Goal: Information Seeking & Learning: Compare options

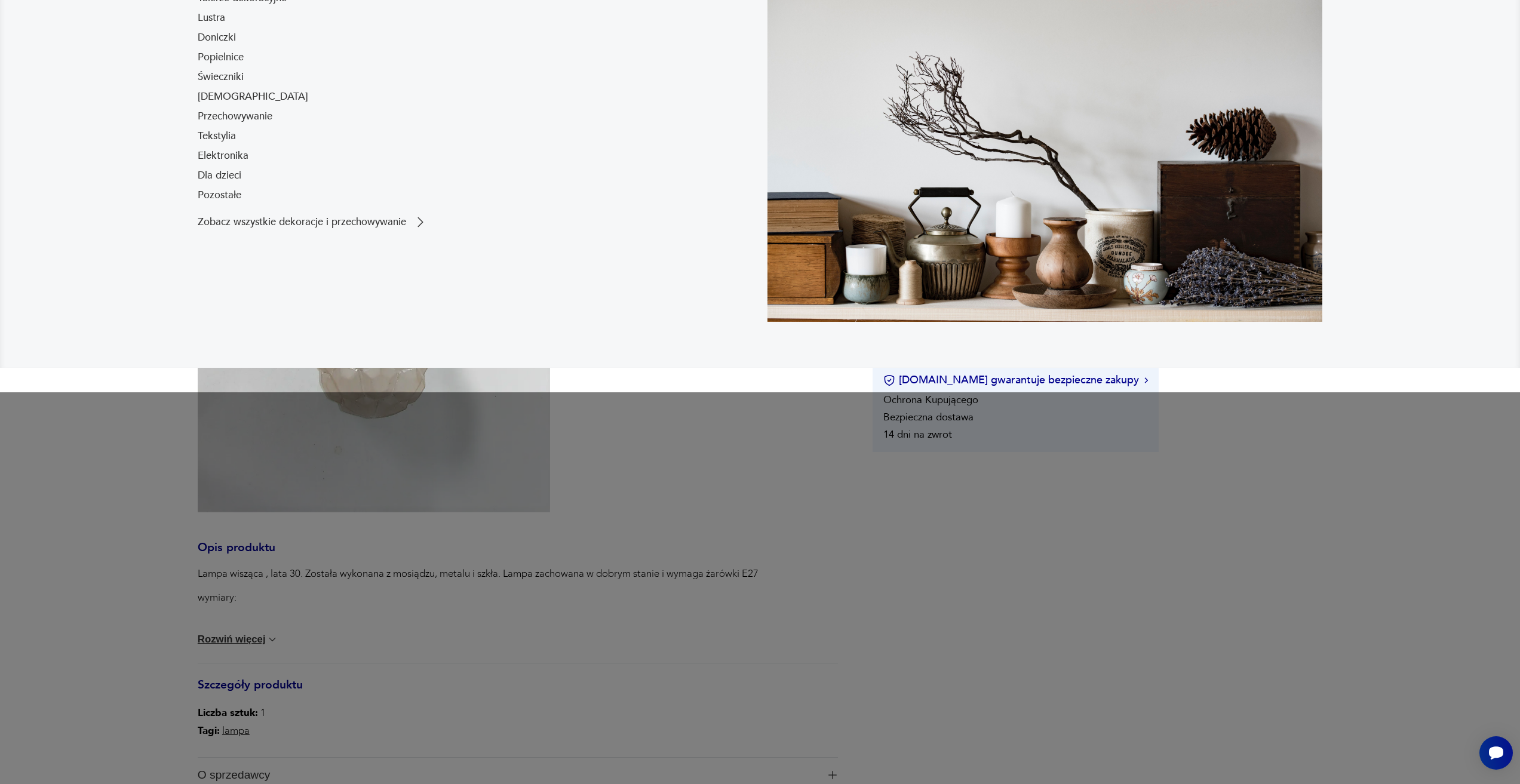
click at [802, 568] on div "Lampa wisząca , lata 30. Została wykonana z mosiądzu, metalu i szkła. Lampa zac…" at bounding box center [518, 615] width 640 height 96
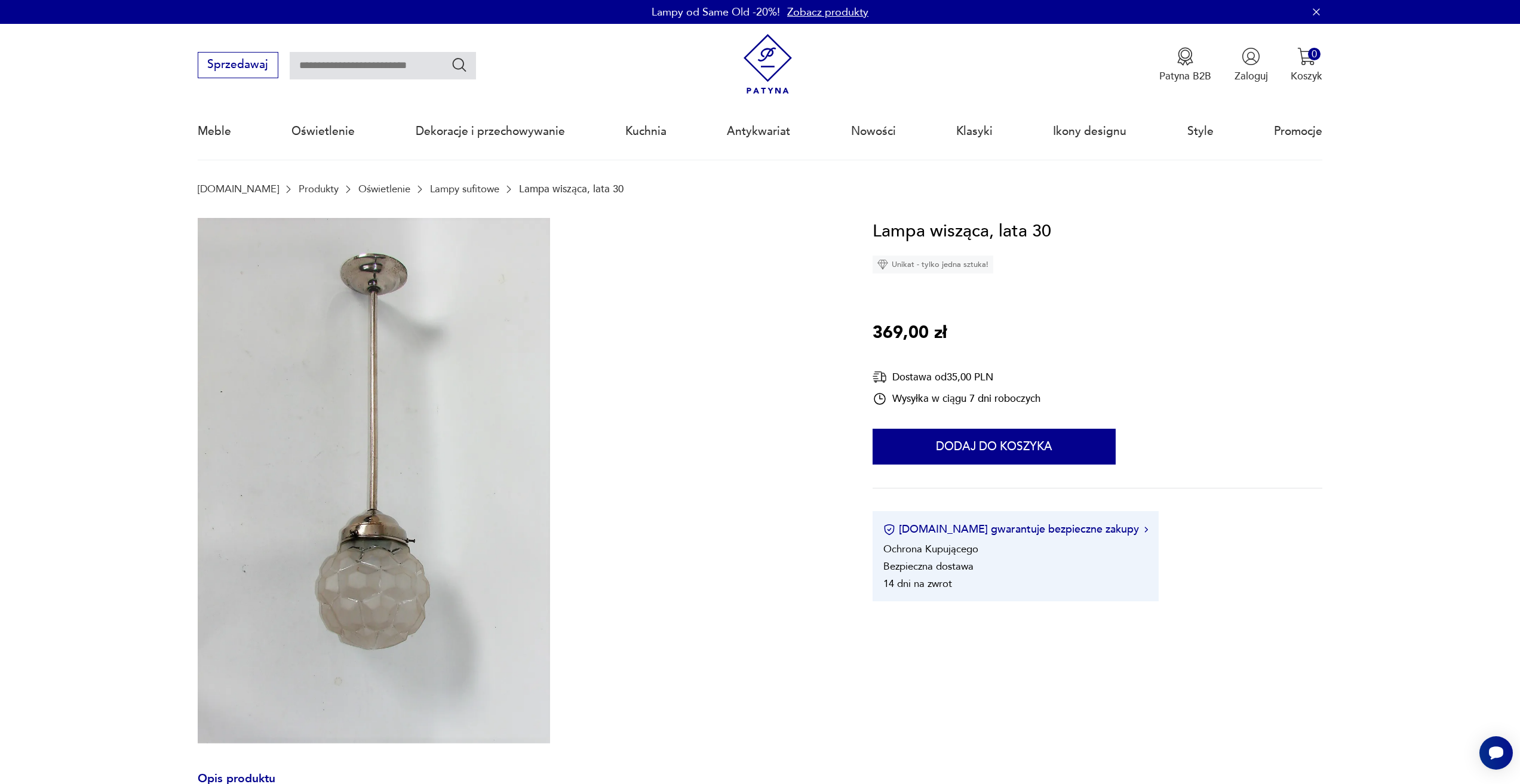
click at [453, 188] on link "Lampy sufitowe" at bounding box center [464, 189] width 69 height 11
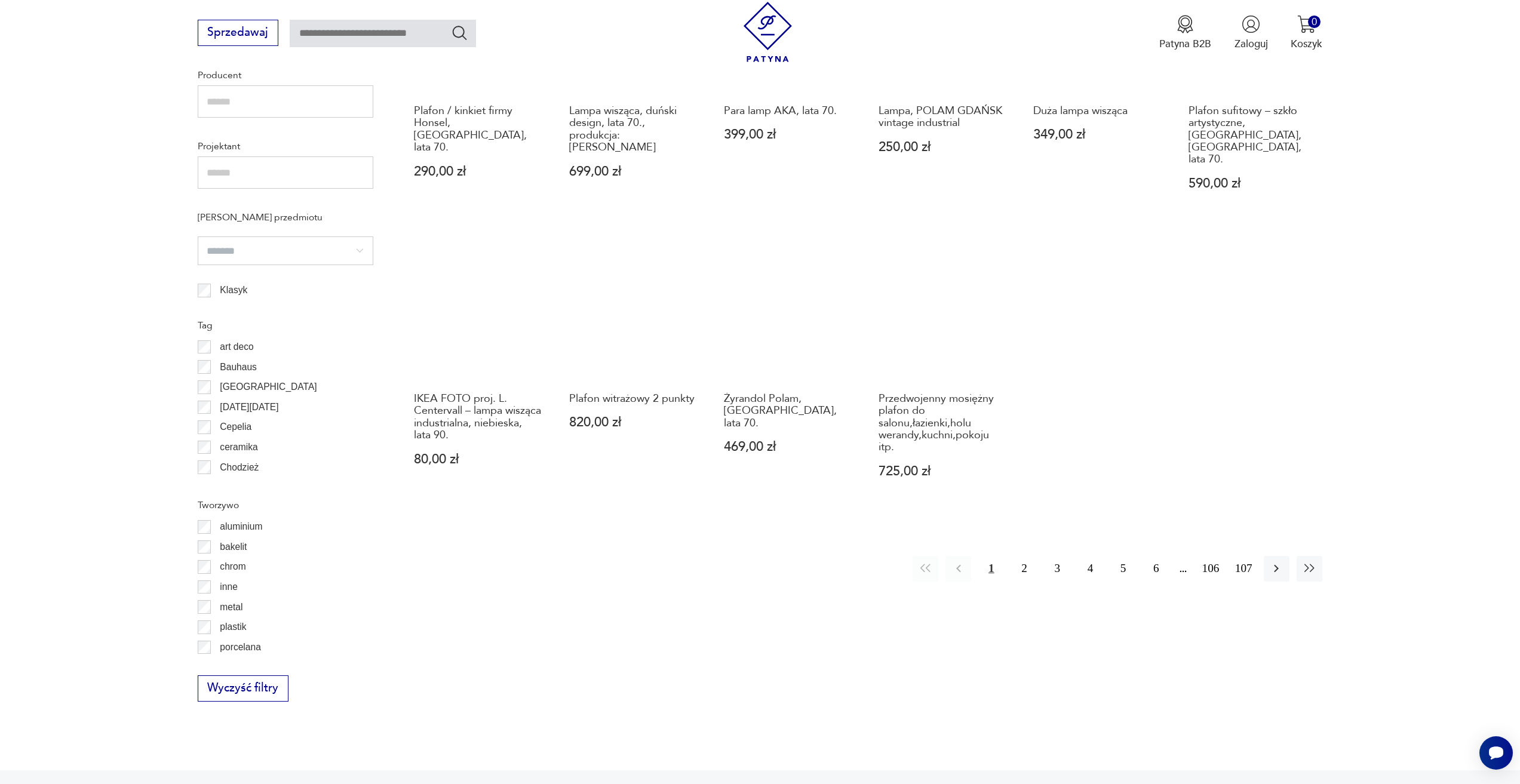
scroll to position [1054, 0]
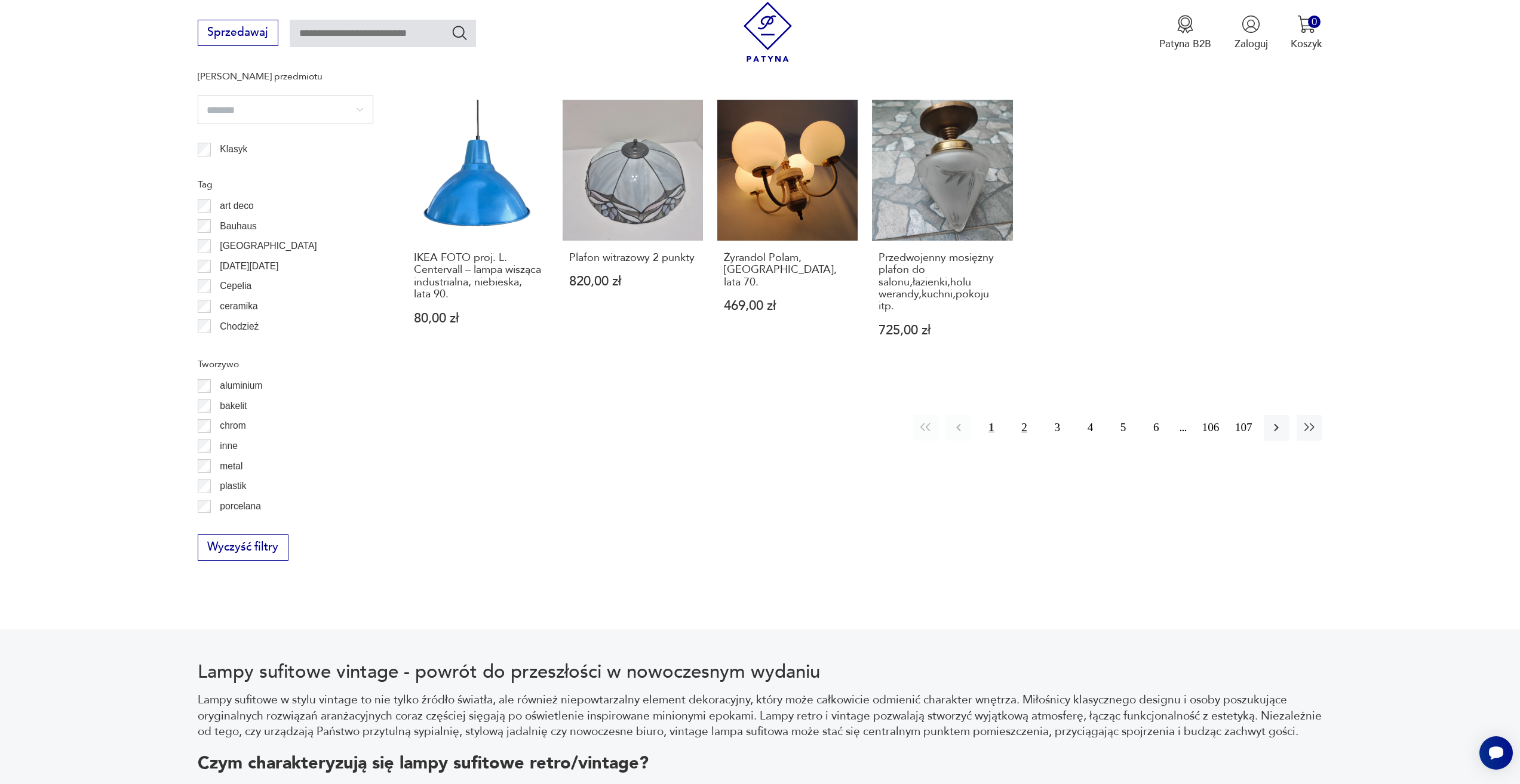
click at [1018, 415] on button "2" at bounding box center [1024, 427] width 26 height 26
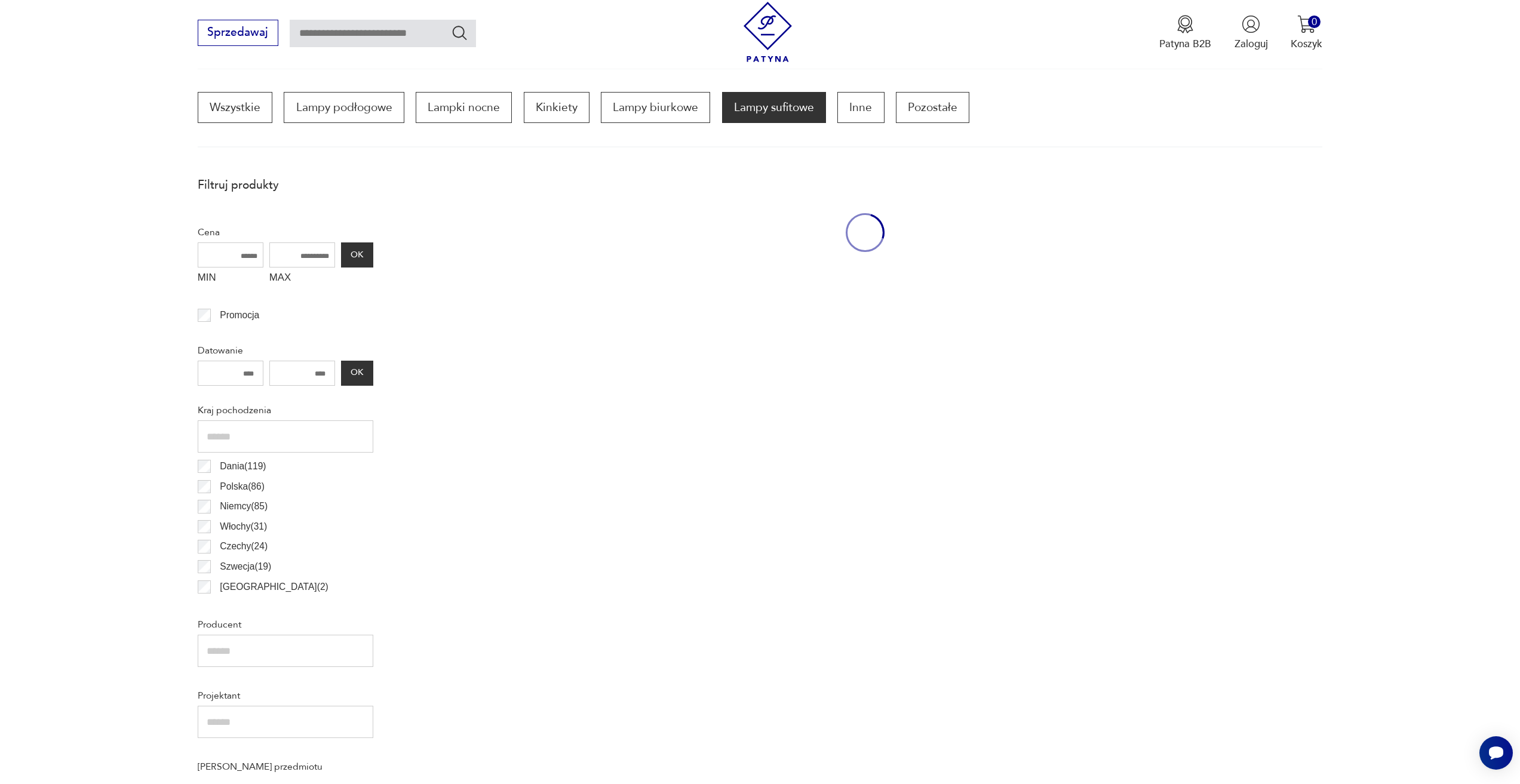
scroll to position [355, 0]
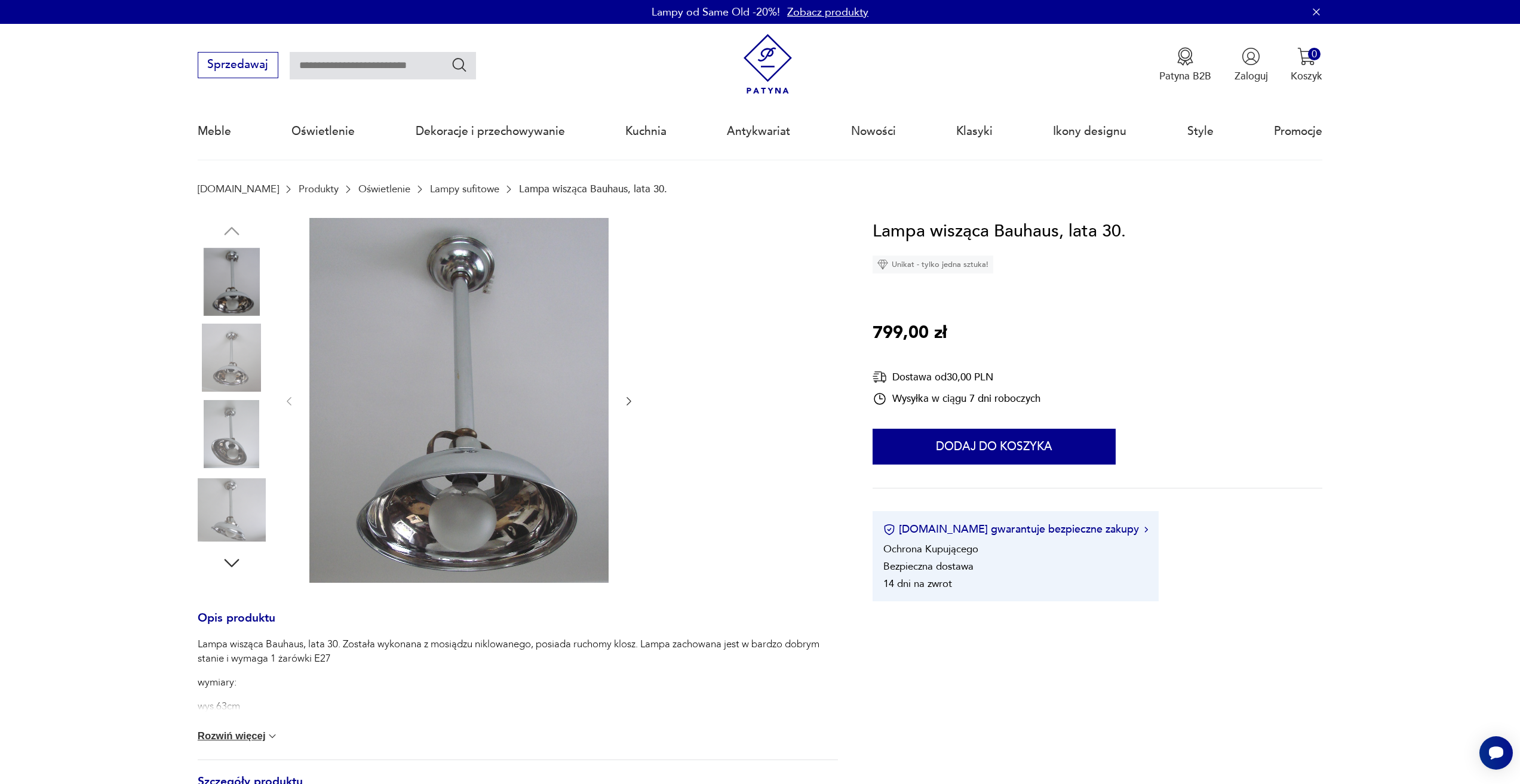
click at [435, 186] on link "Lampy sufitowe" at bounding box center [464, 189] width 69 height 11
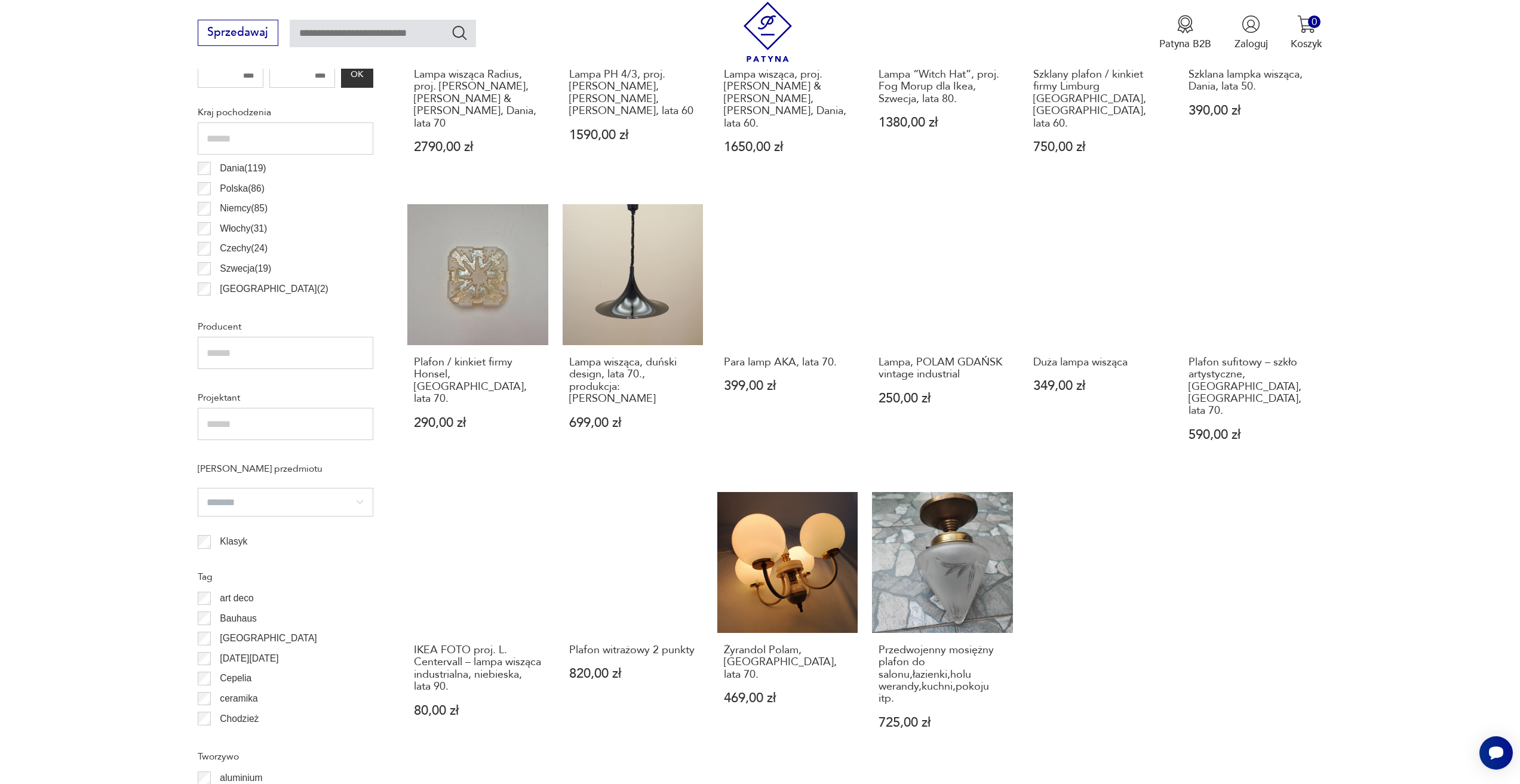
scroll to position [874, 0]
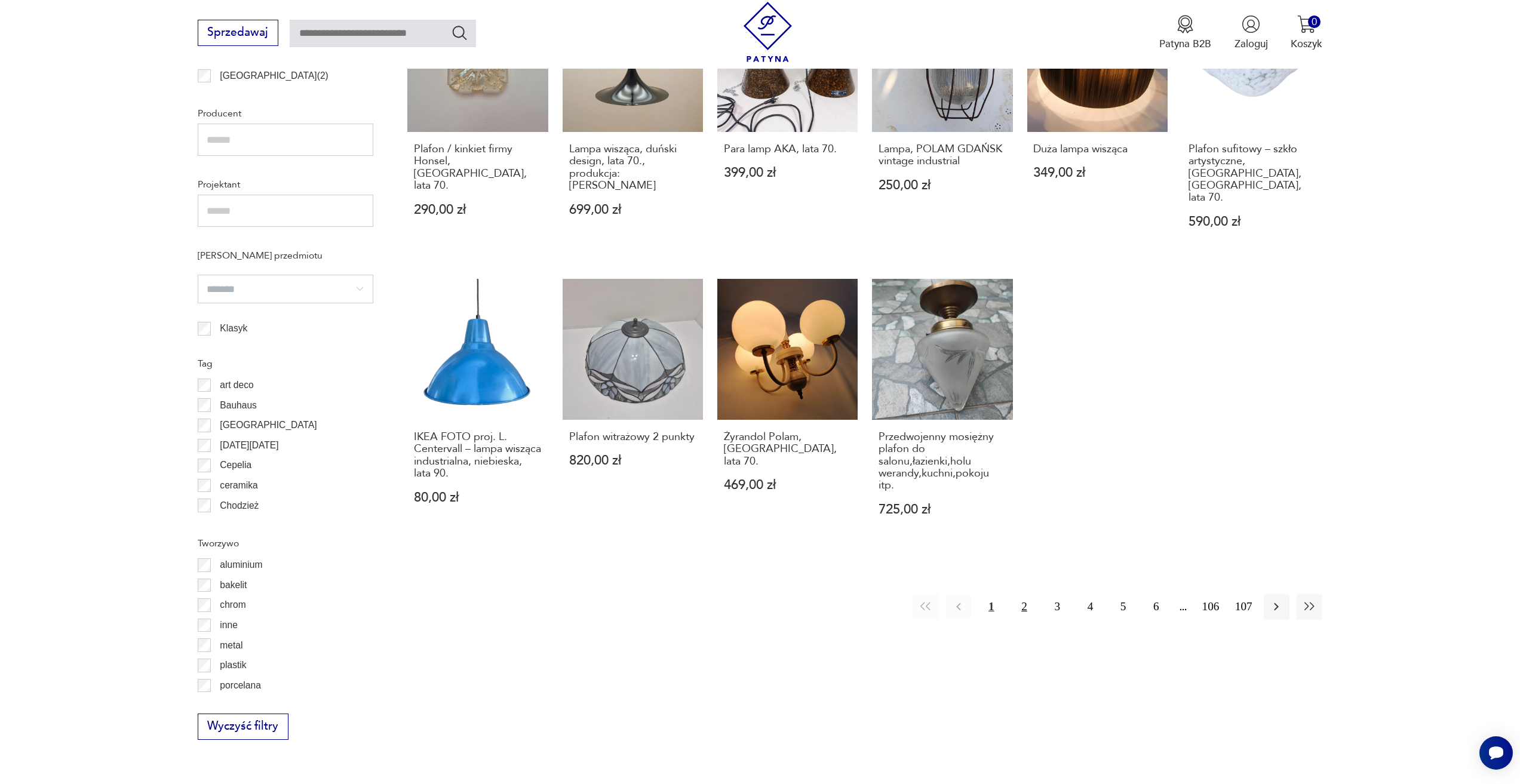
click at [1023, 594] on button "2" at bounding box center [1024, 607] width 26 height 26
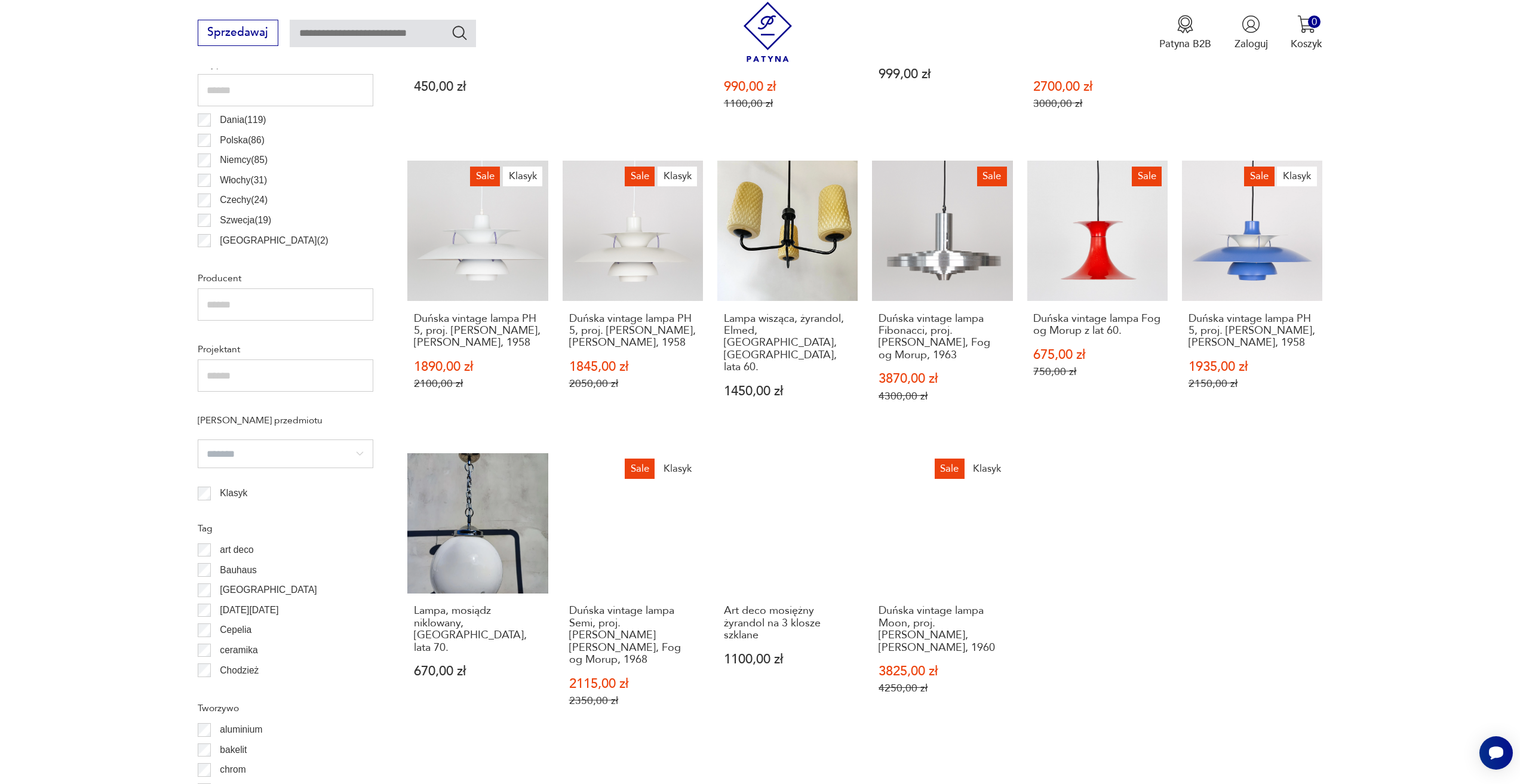
scroll to position [832, 0]
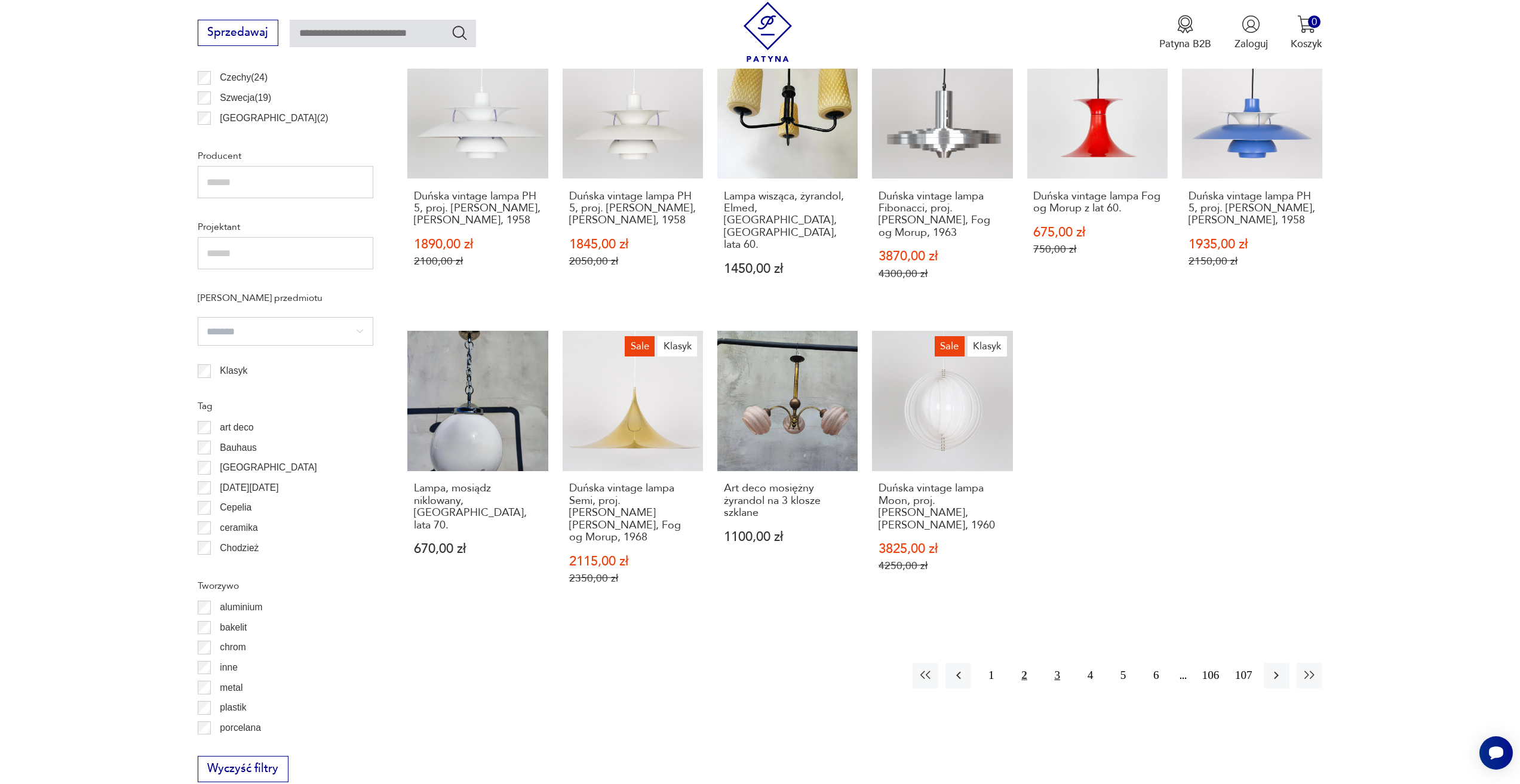
click at [1060, 663] on button "3" at bounding box center [1057, 675] width 26 height 26
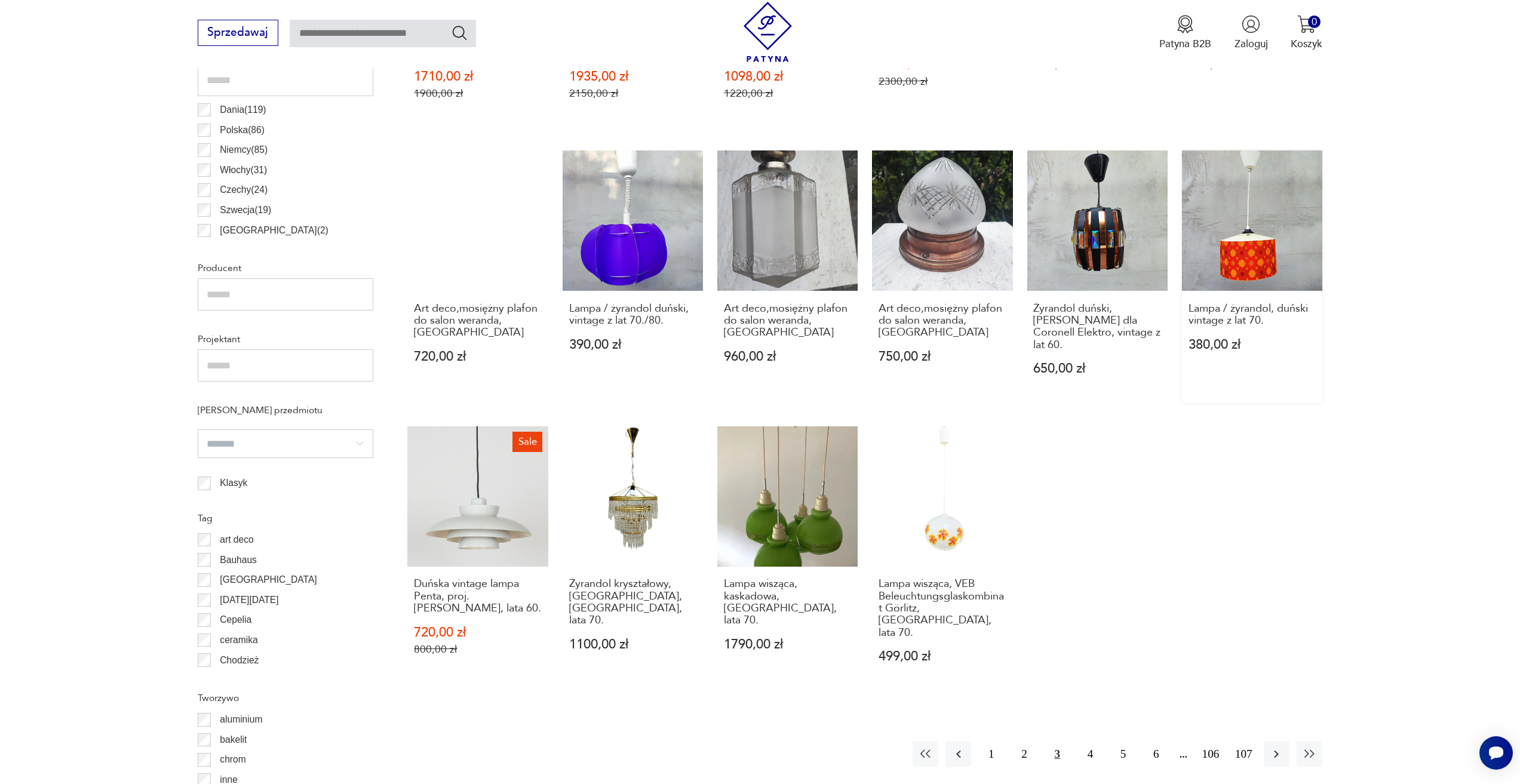
scroll to position [832, 0]
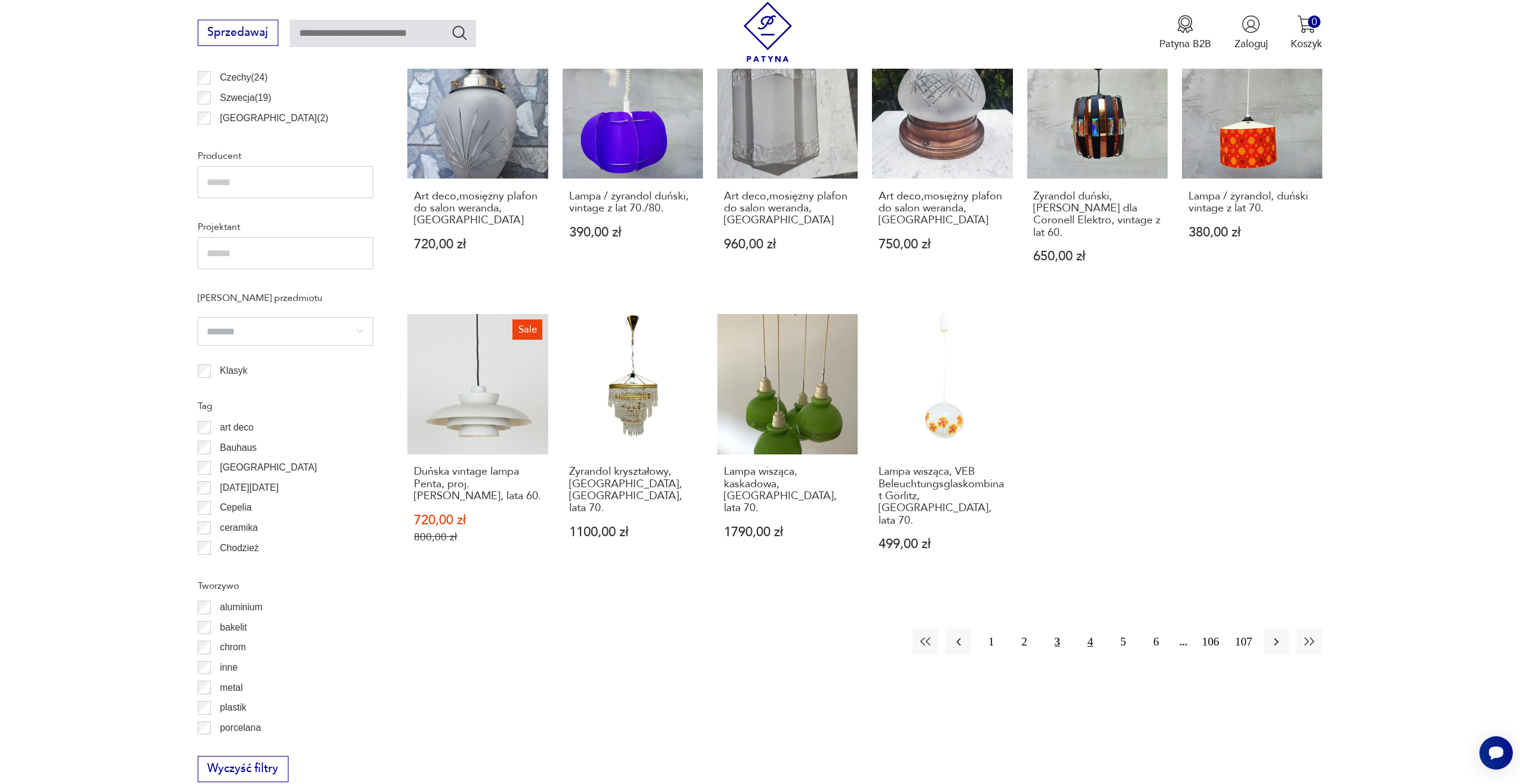
click at [1090, 628] on button "4" at bounding box center [1090, 641] width 26 height 26
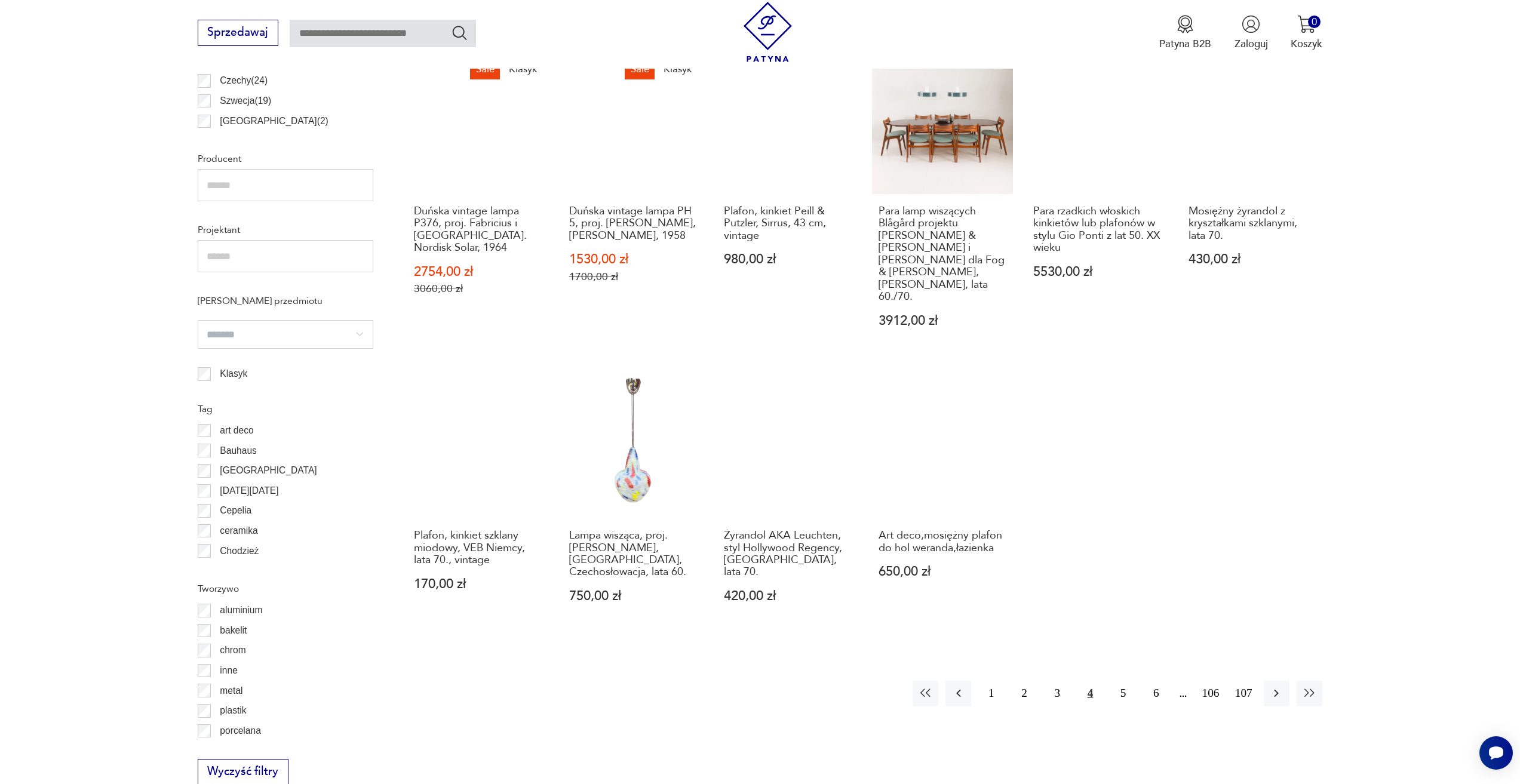
scroll to position [891, 0]
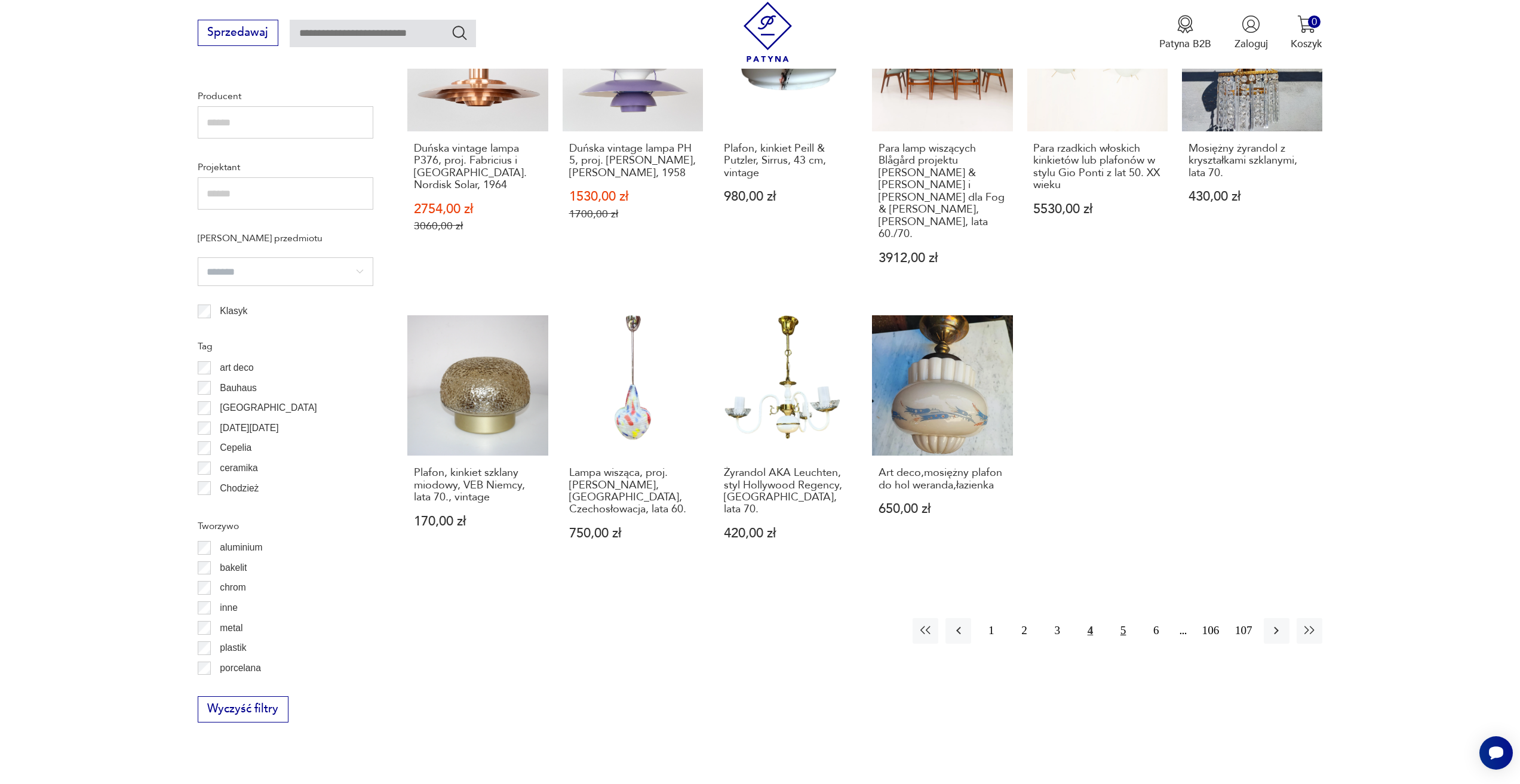
click at [1124, 618] on button "5" at bounding box center [1123, 630] width 26 height 26
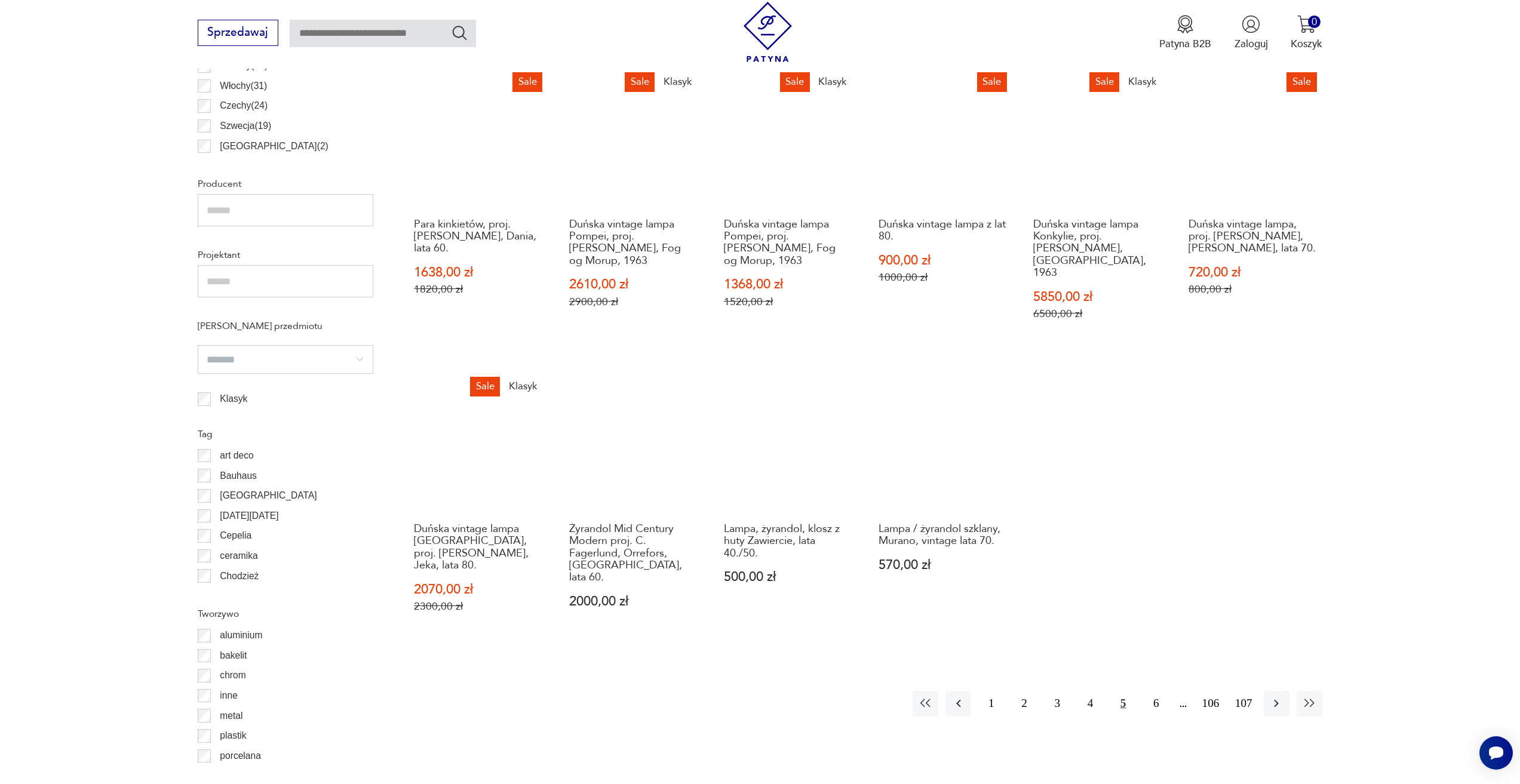
scroll to position [1011, 0]
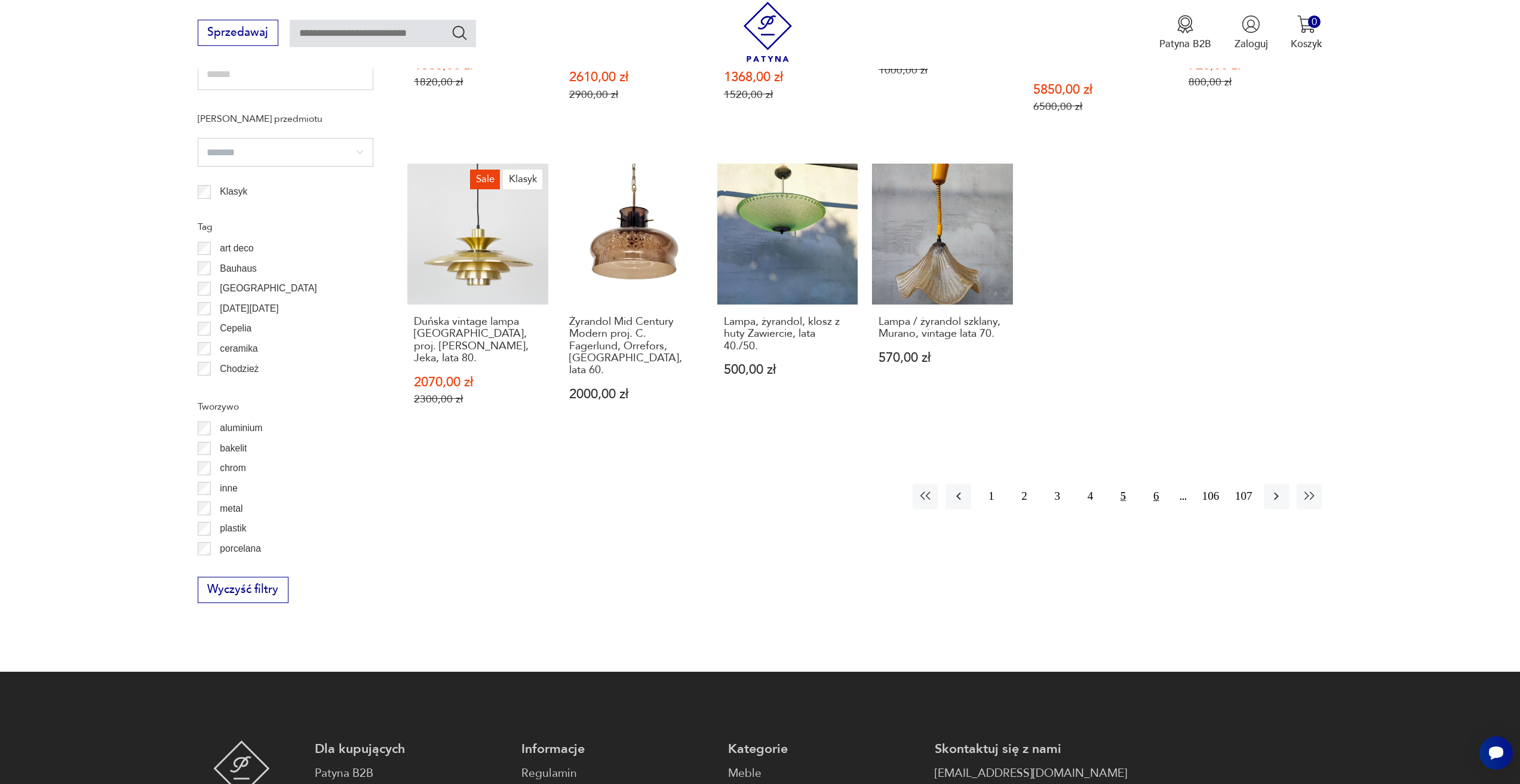
click at [1158, 483] on button "6" at bounding box center [1156, 496] width 26 height 26
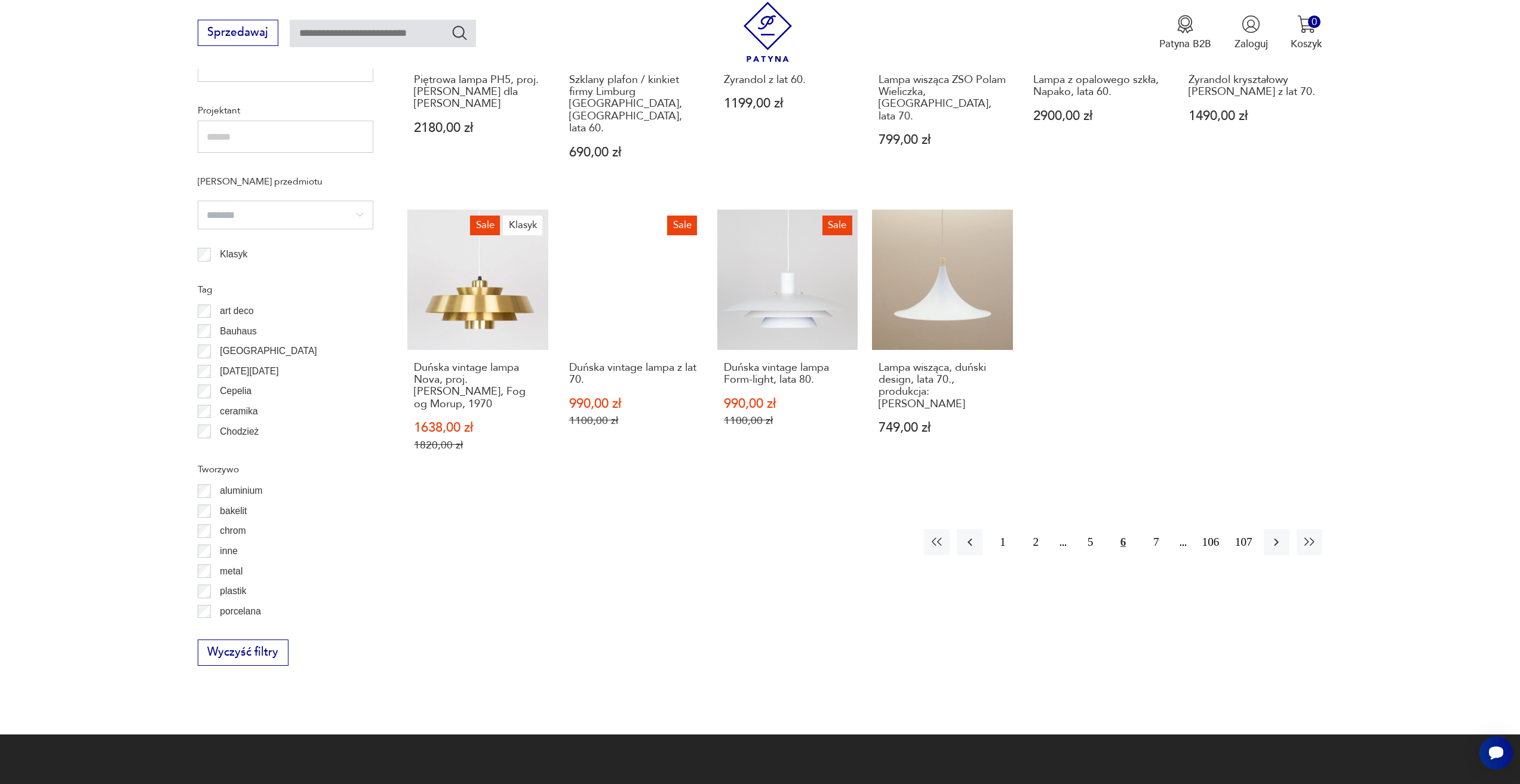
scroll to position [951, 0]
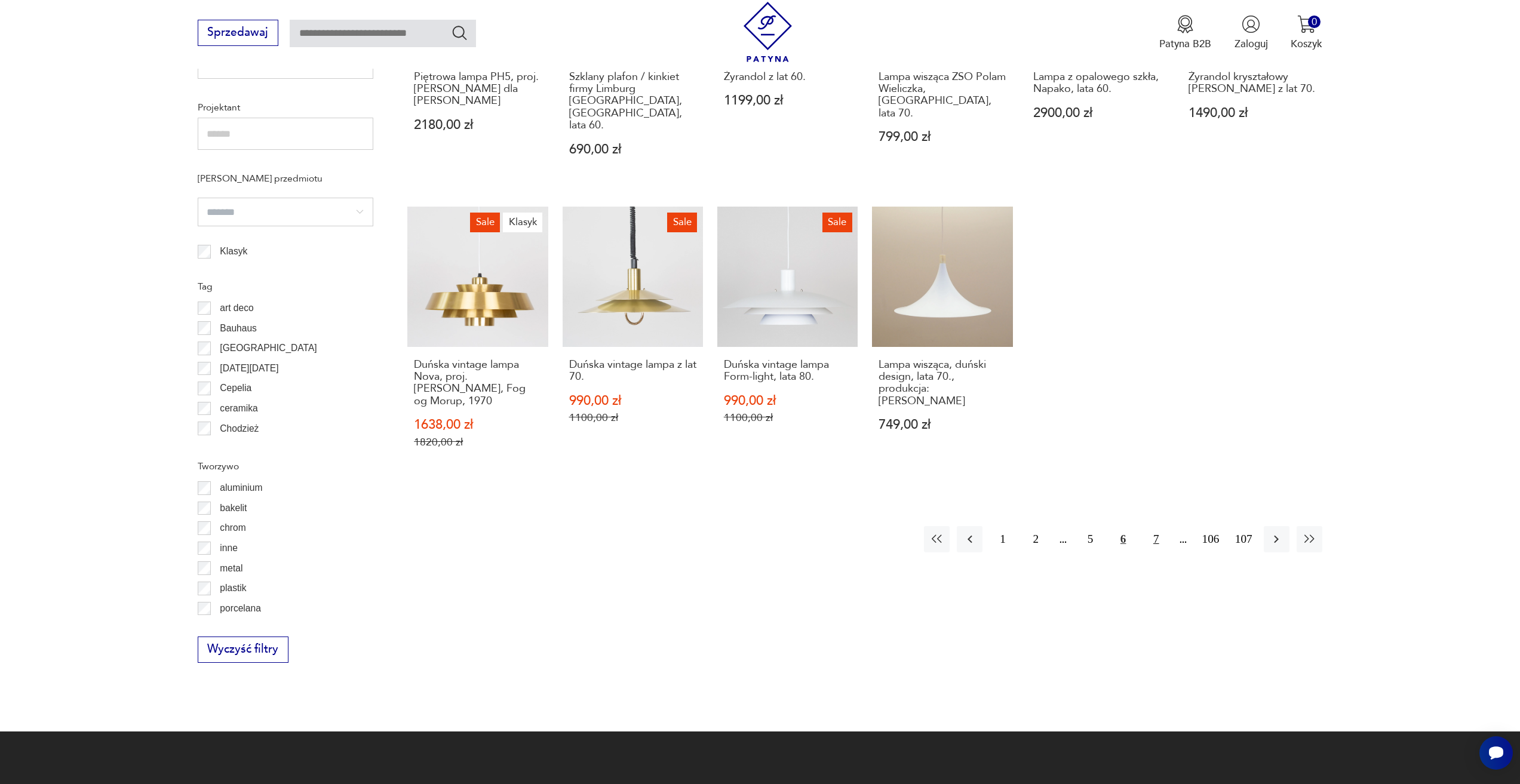
click at [1145, 526] on button "7" at bounding box center [1156, 539] width 26 height 26
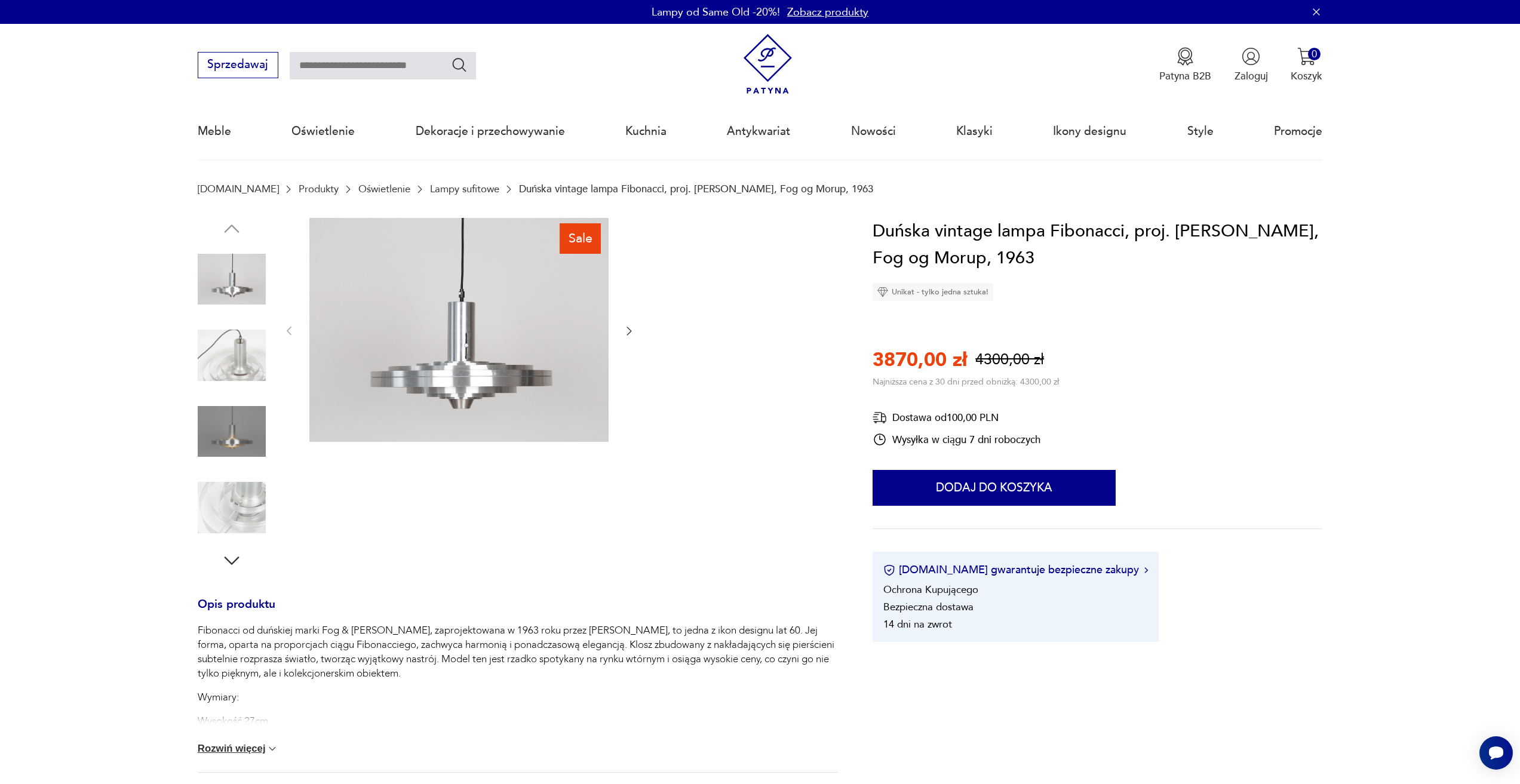
click at [247, 442] on img at bounding box center [232, 431] width 68 height 68
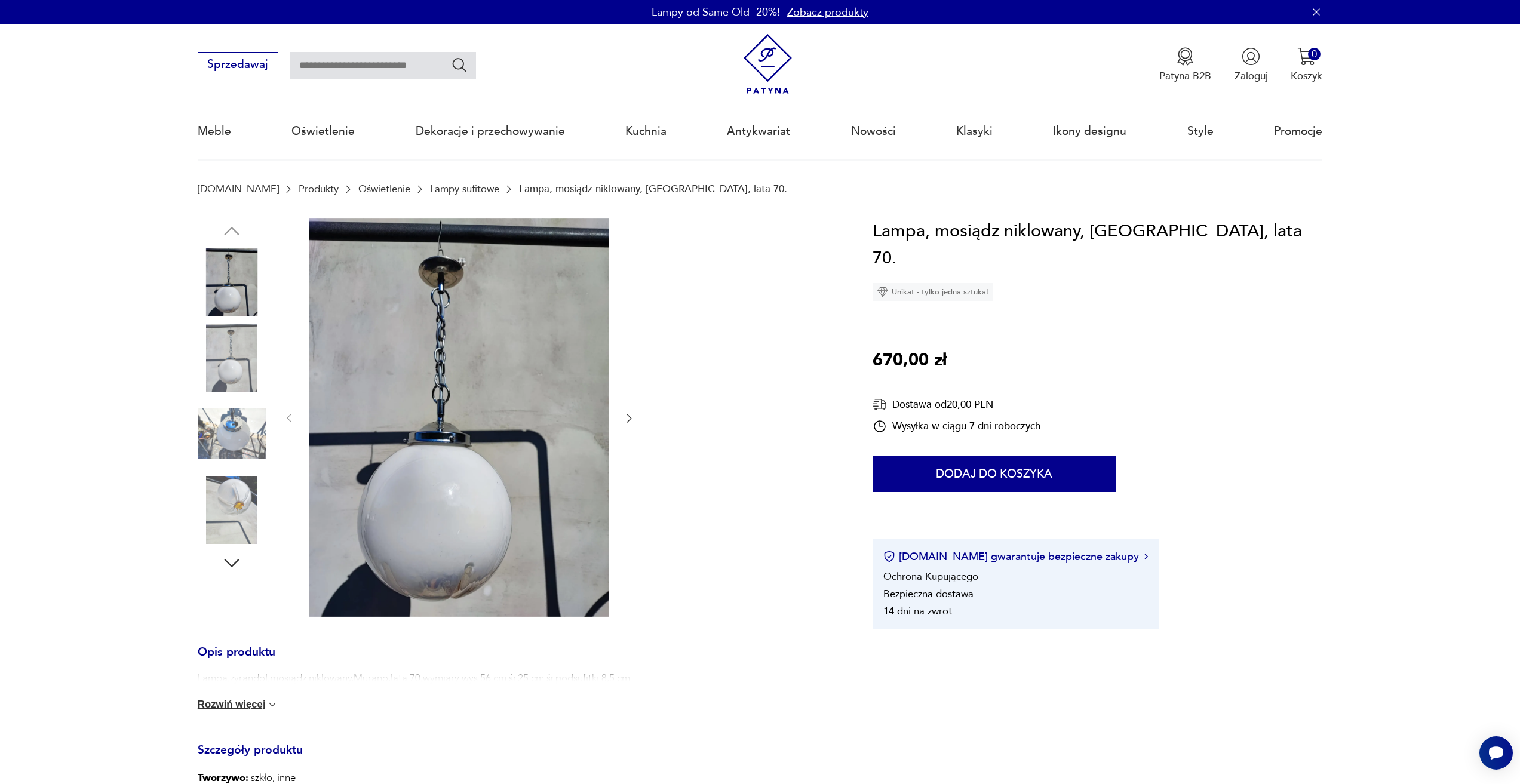
click at [643, 419] on div at bounding box center [518, 418] width 640 height 401
click at [627, 416] on icon "button" at bounding box center [629, 418] width 12 height 12
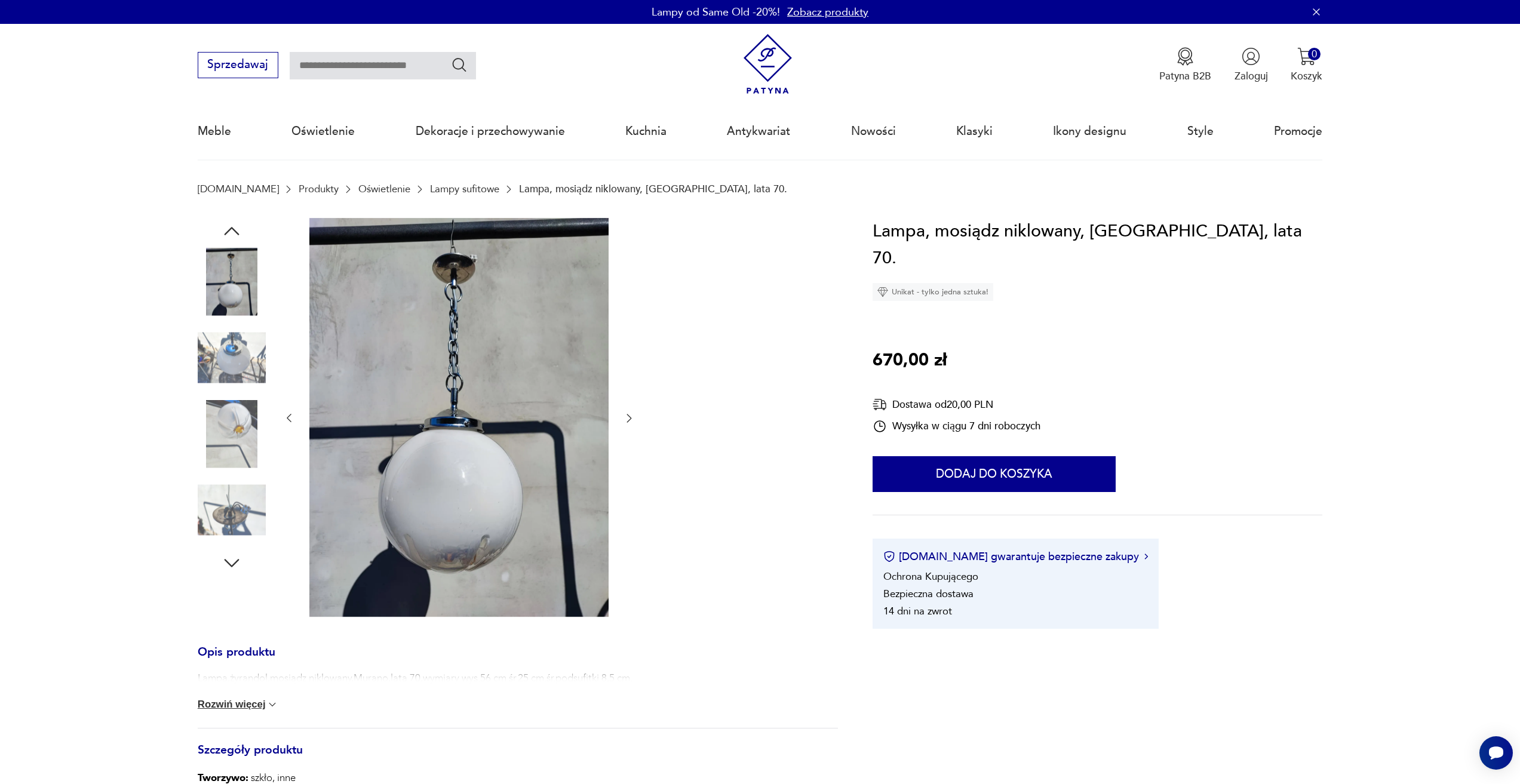
click at [627, 416] on icon "button" at bounding box center [629, 418] width 12 height 12
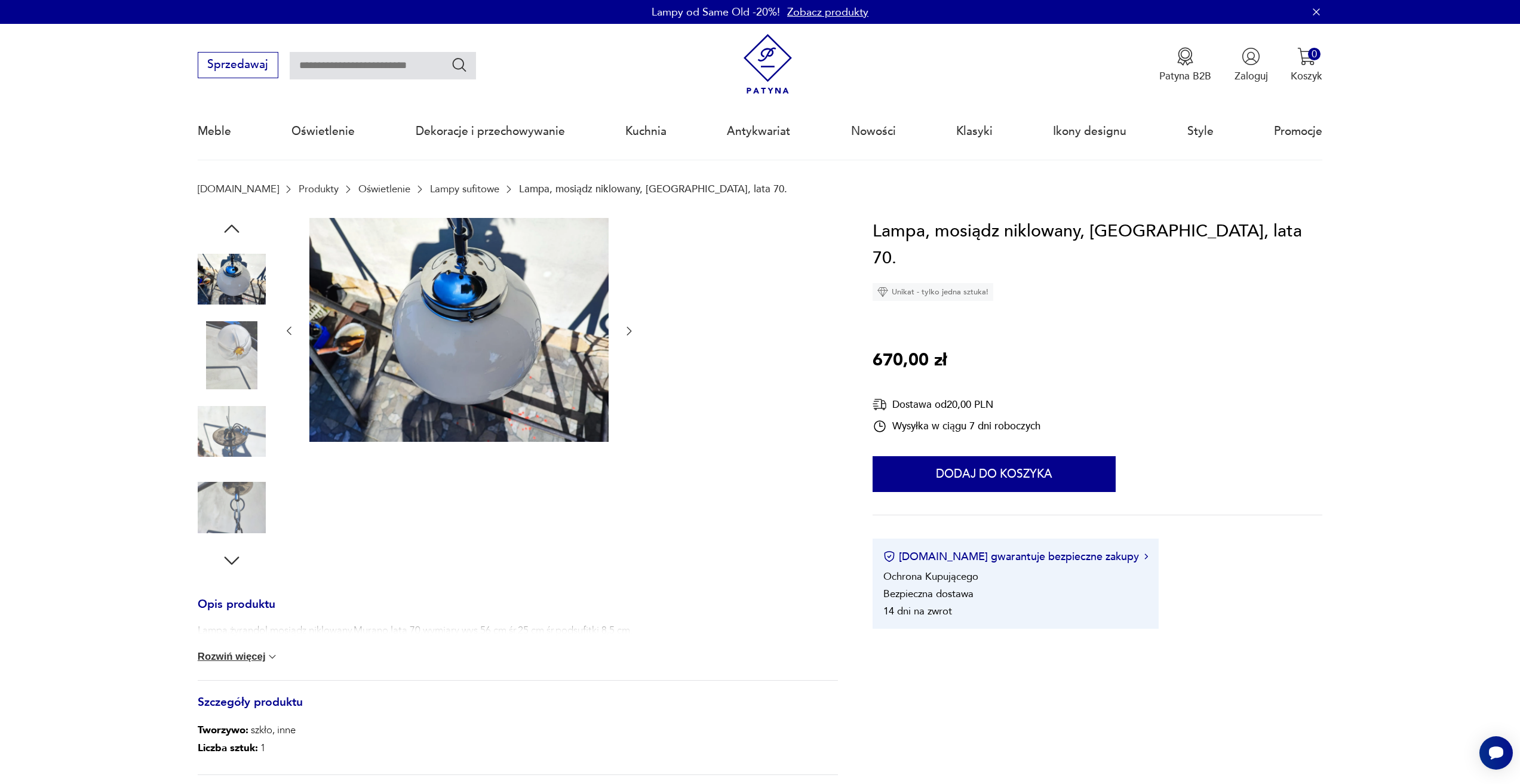
click at [627, 416] on div at bounding box center [459, 331] width 352 height 227
click at [232, 439] on img at bounding box center [232, 431] width 68 height 68
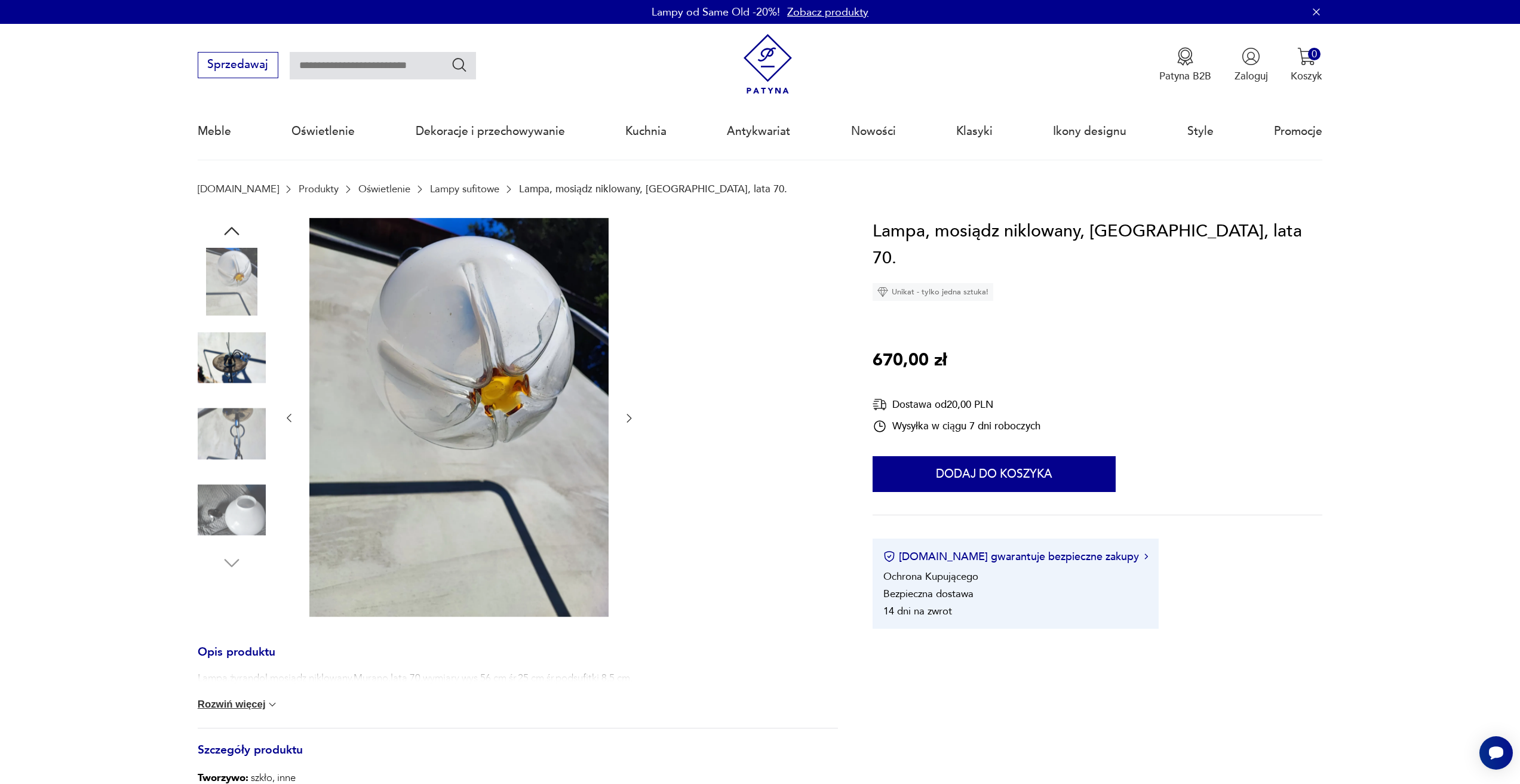
click at [242, 289] on img at bounding box center [232, 282] width 68 height 68
click at [243, 443] on img at bounding box center [232, 434] width 68 height 68
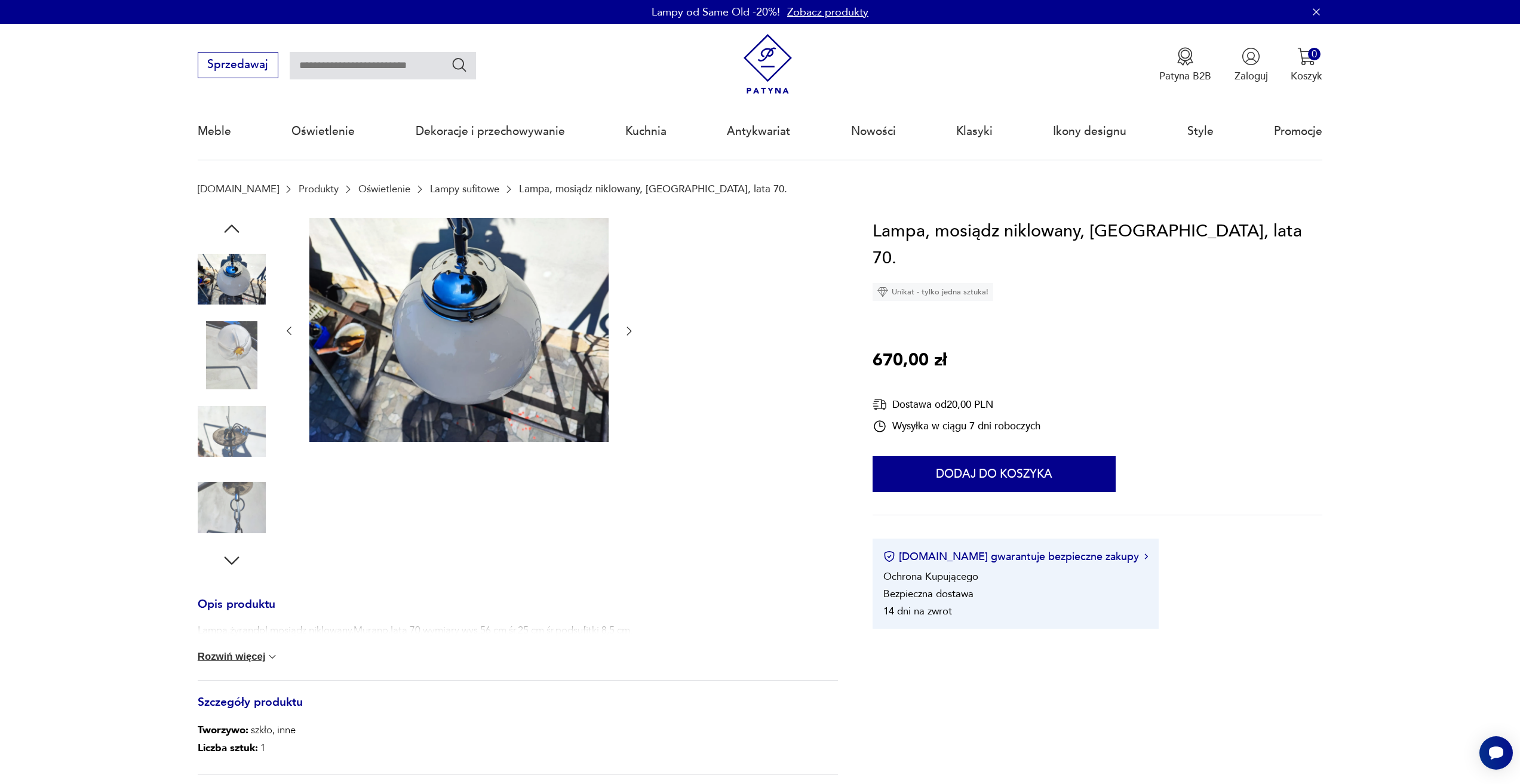
click at [238, 496] on img at bounding box center [232, 507] width 68 height 68
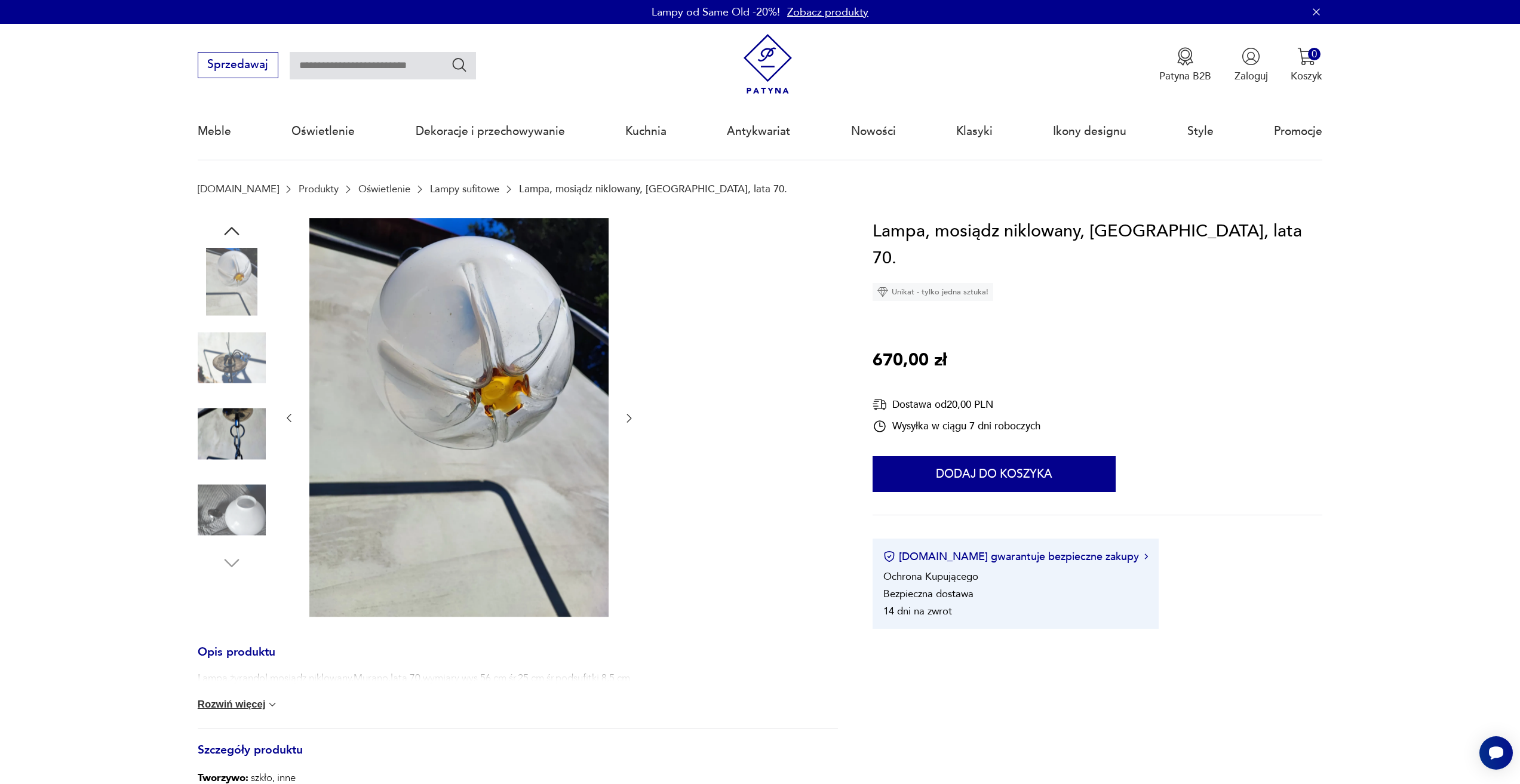
click at [448, 190] on link "Lampy sufitowe" at bounding box center [464, 189] width 69 height 11
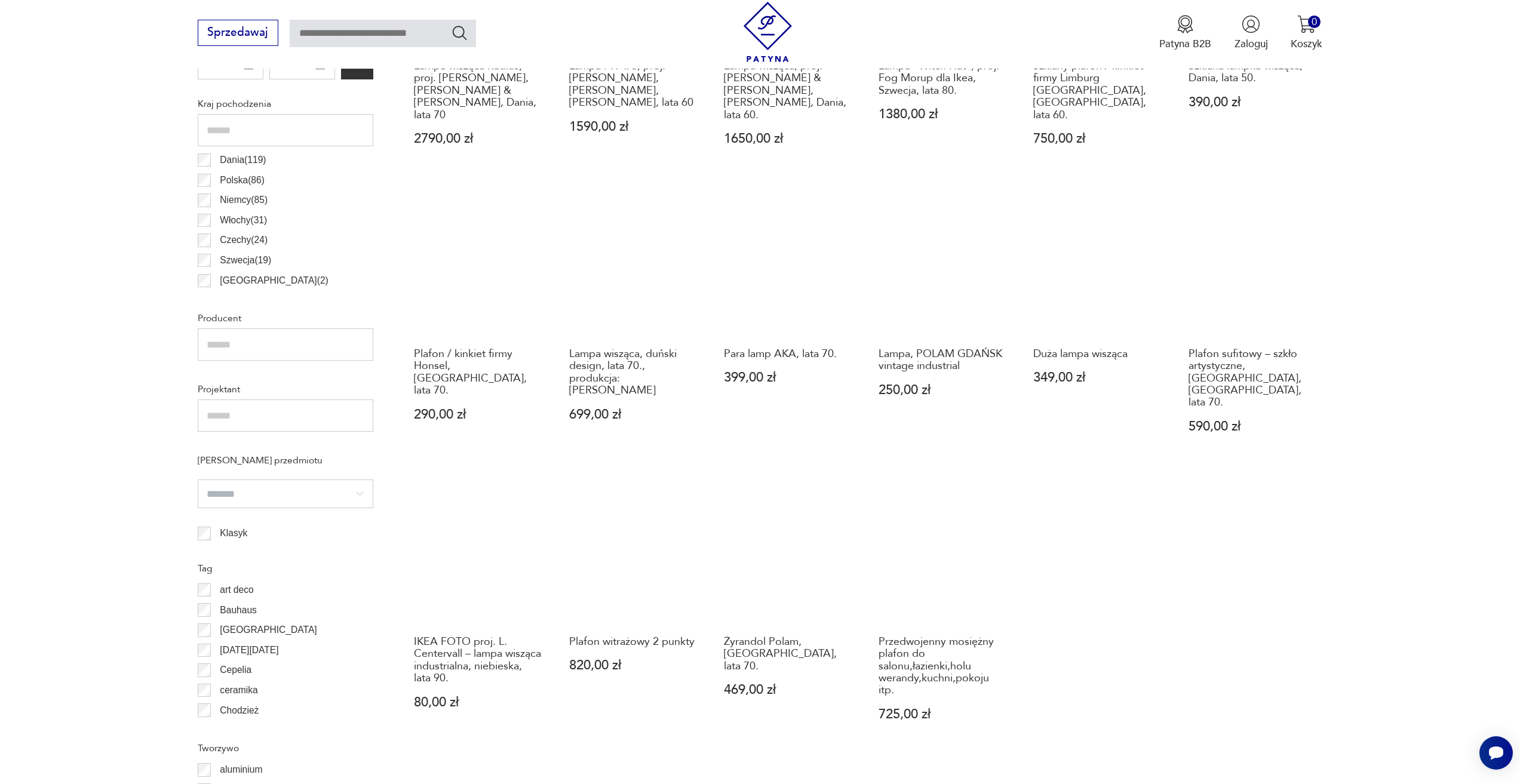
scroll to position [755, 0]
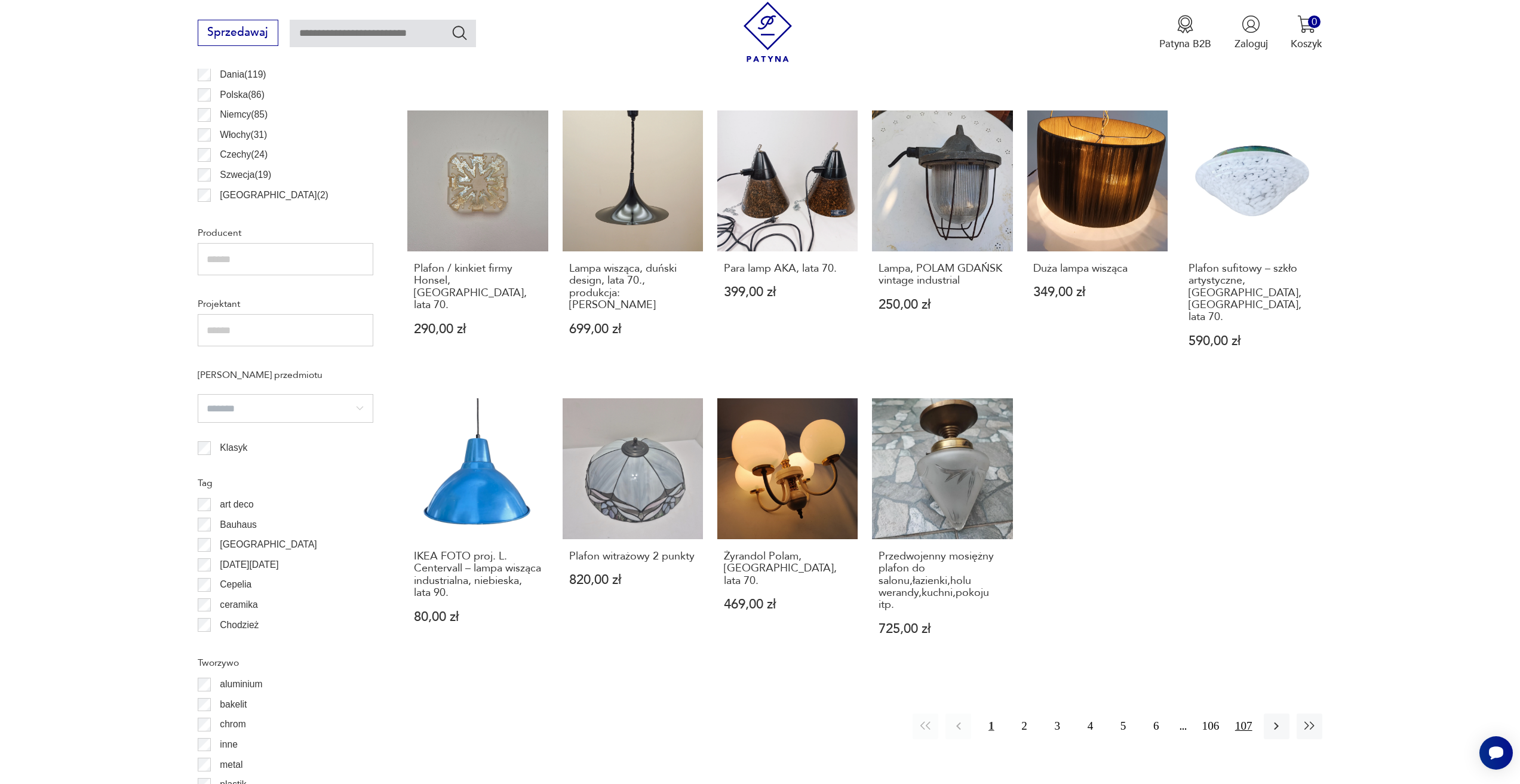
click at [1240, 713] on button "107" at bounding box center [1244, 726] width 26 height 26
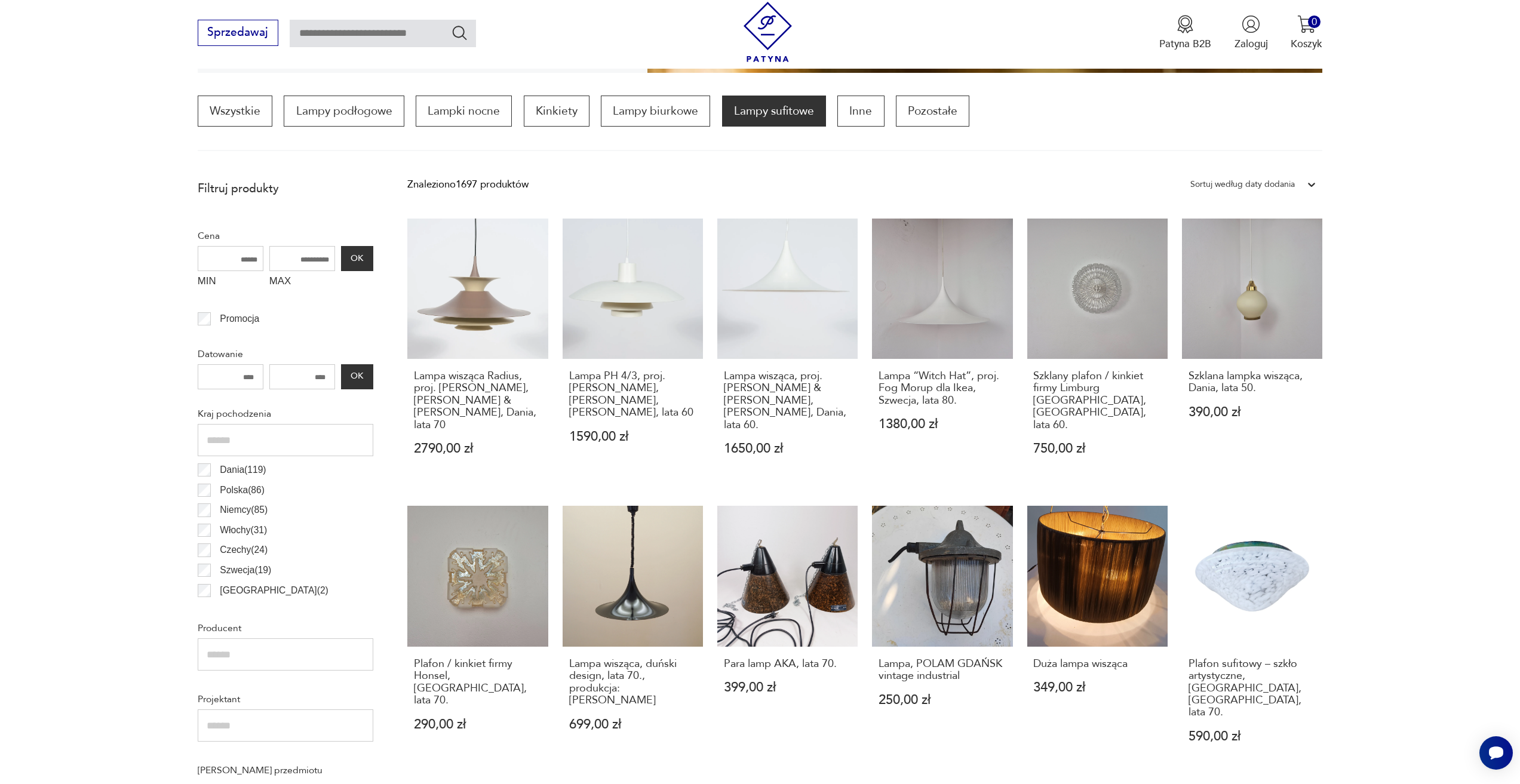
scroll to position [355, 0]
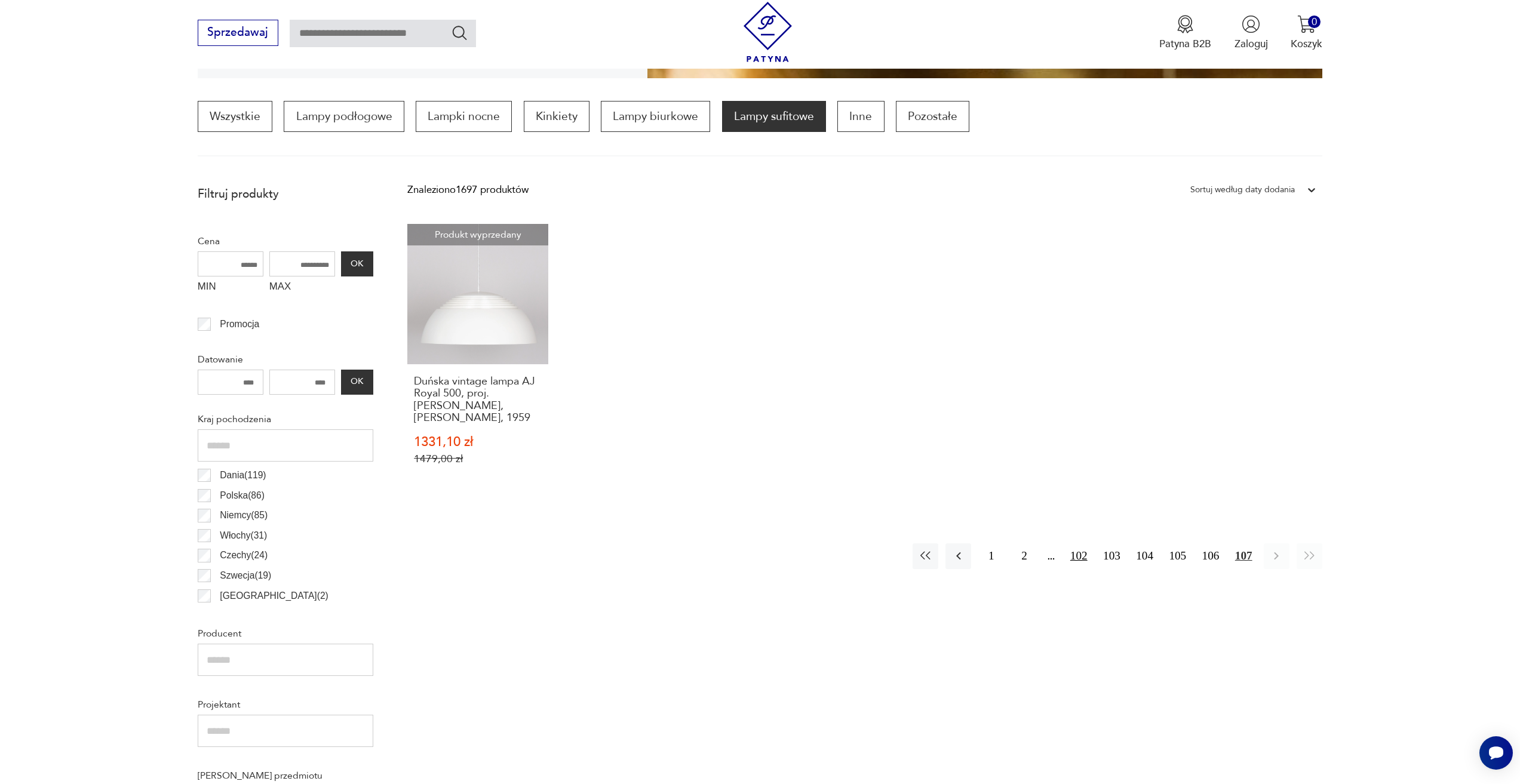
click at [1076, 561] on button "102" at bounding box center [1079, 556] width 26 height 26
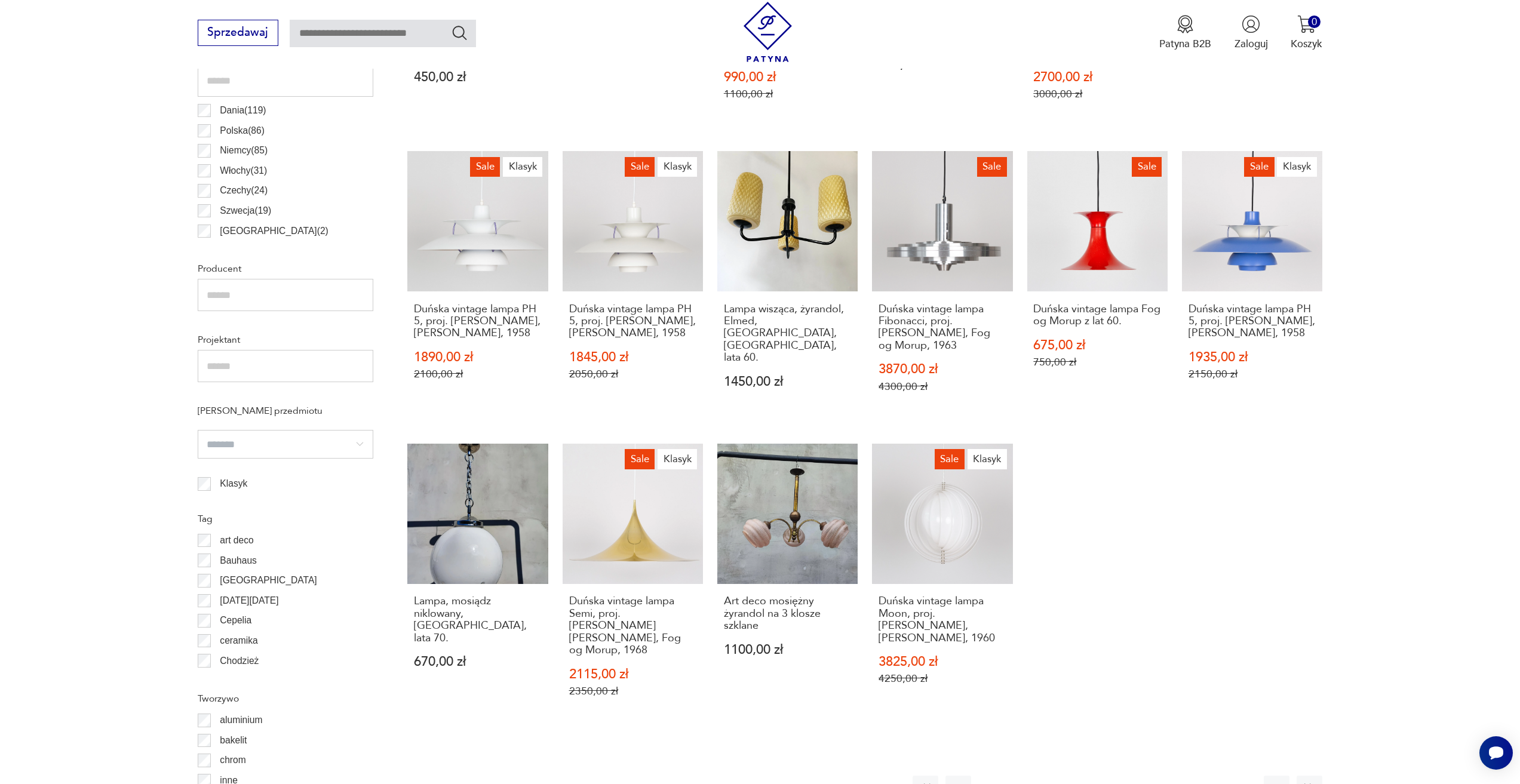
scroll to position [772, 0]
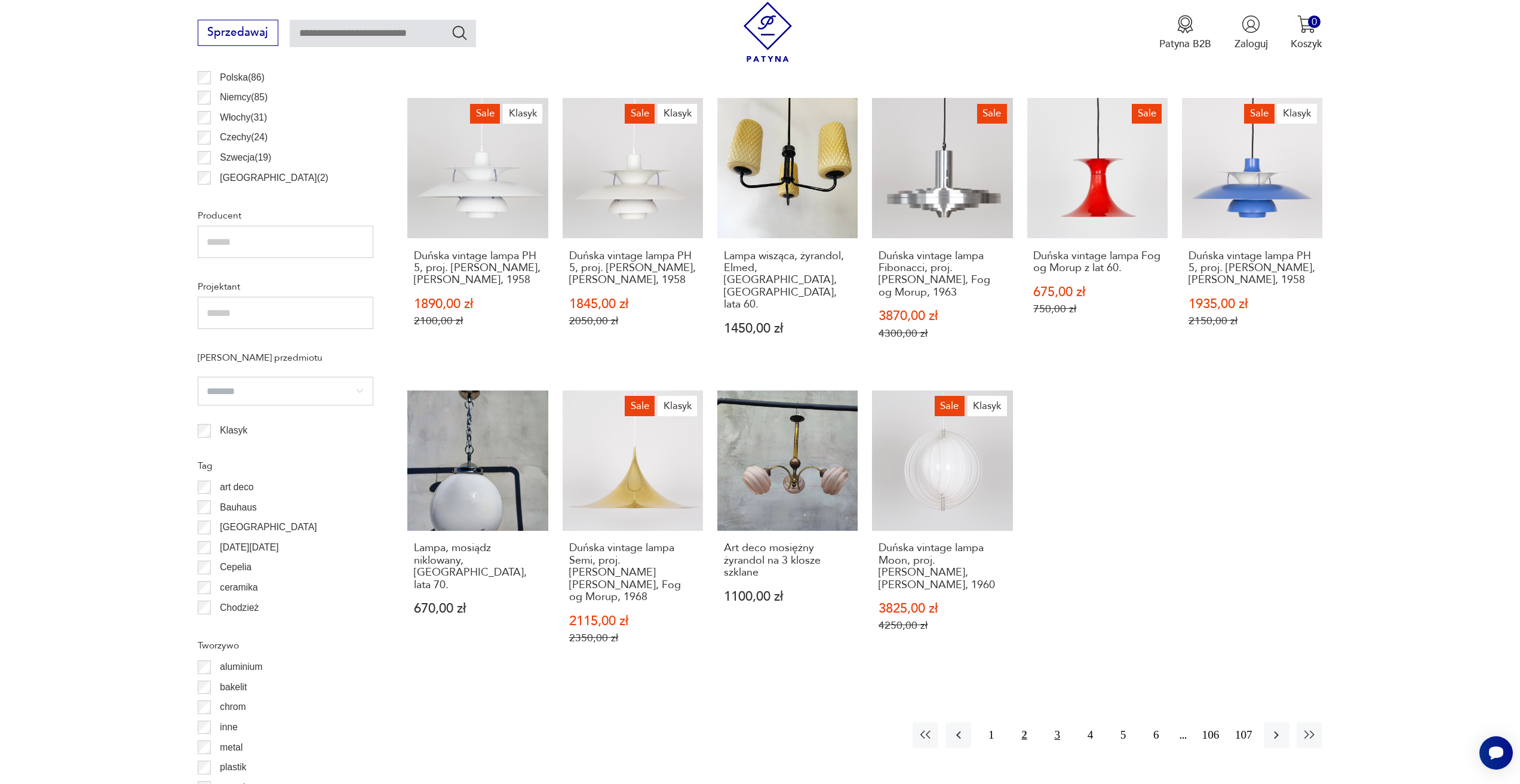
click at [1052, 725] on button "3" at bounding box center [1057, 735] width 26 height 26
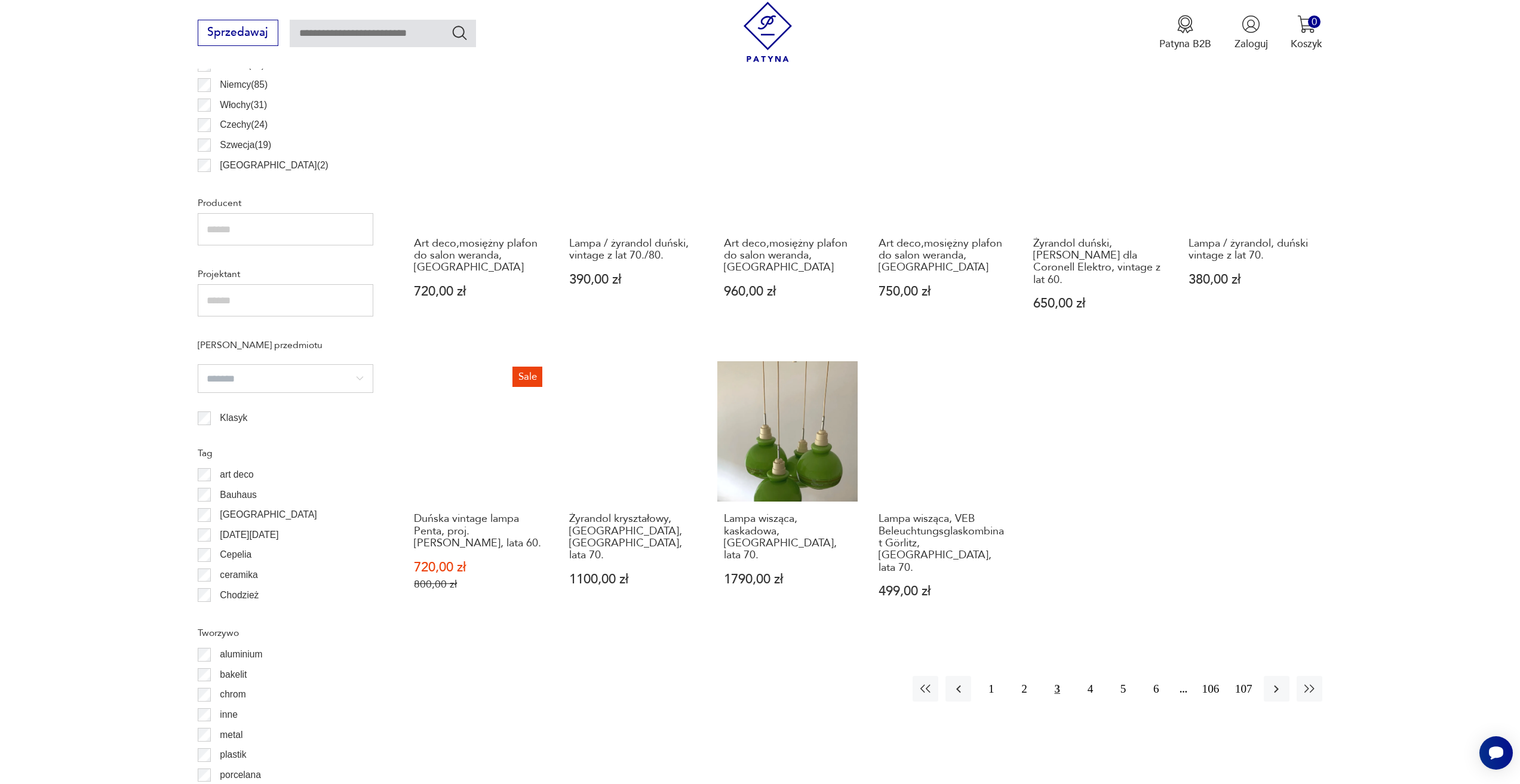
scroll to position [891, 0]
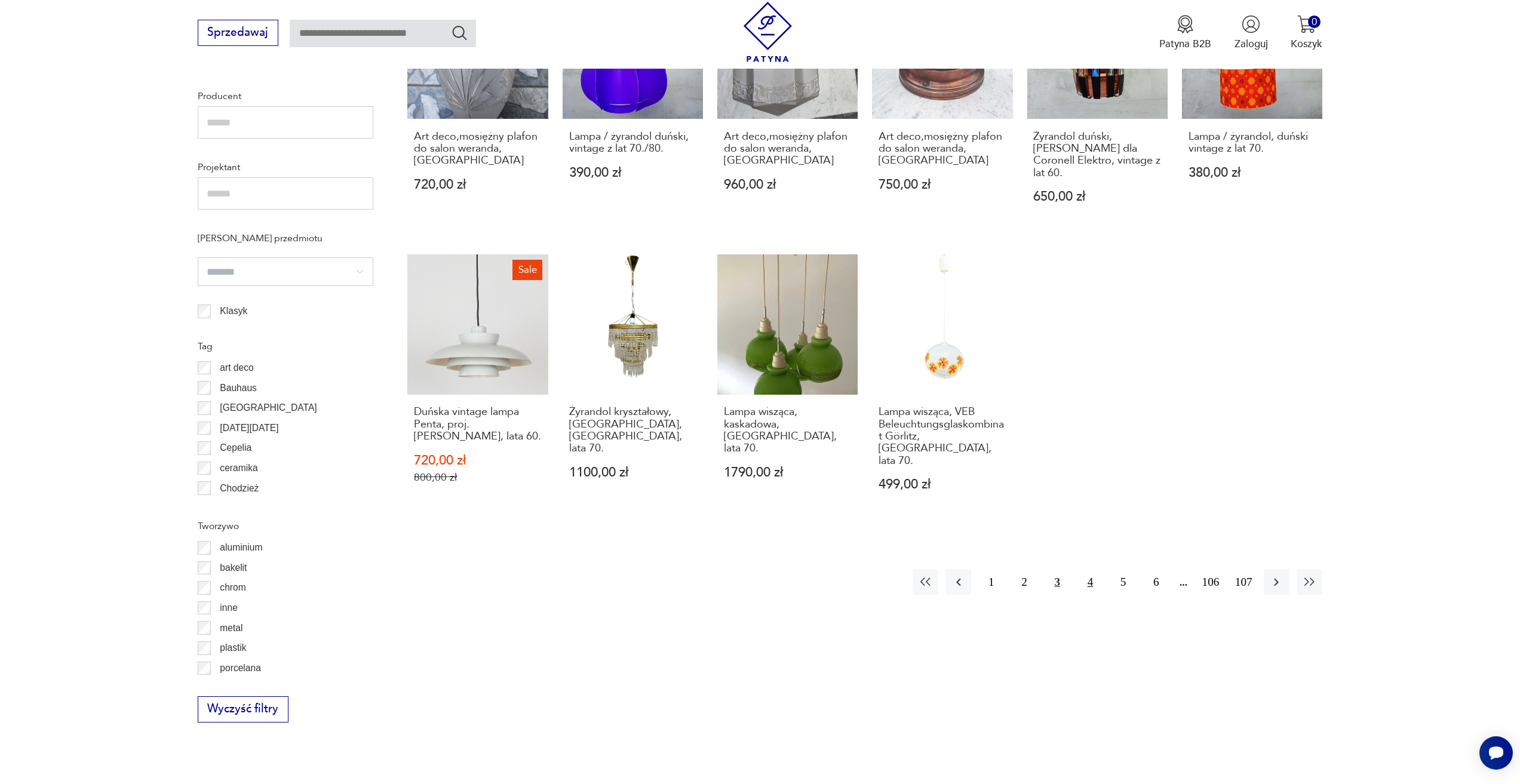
click at [1086, 569] on button "4" at bounding box center [1090, 582] width 26 height 26
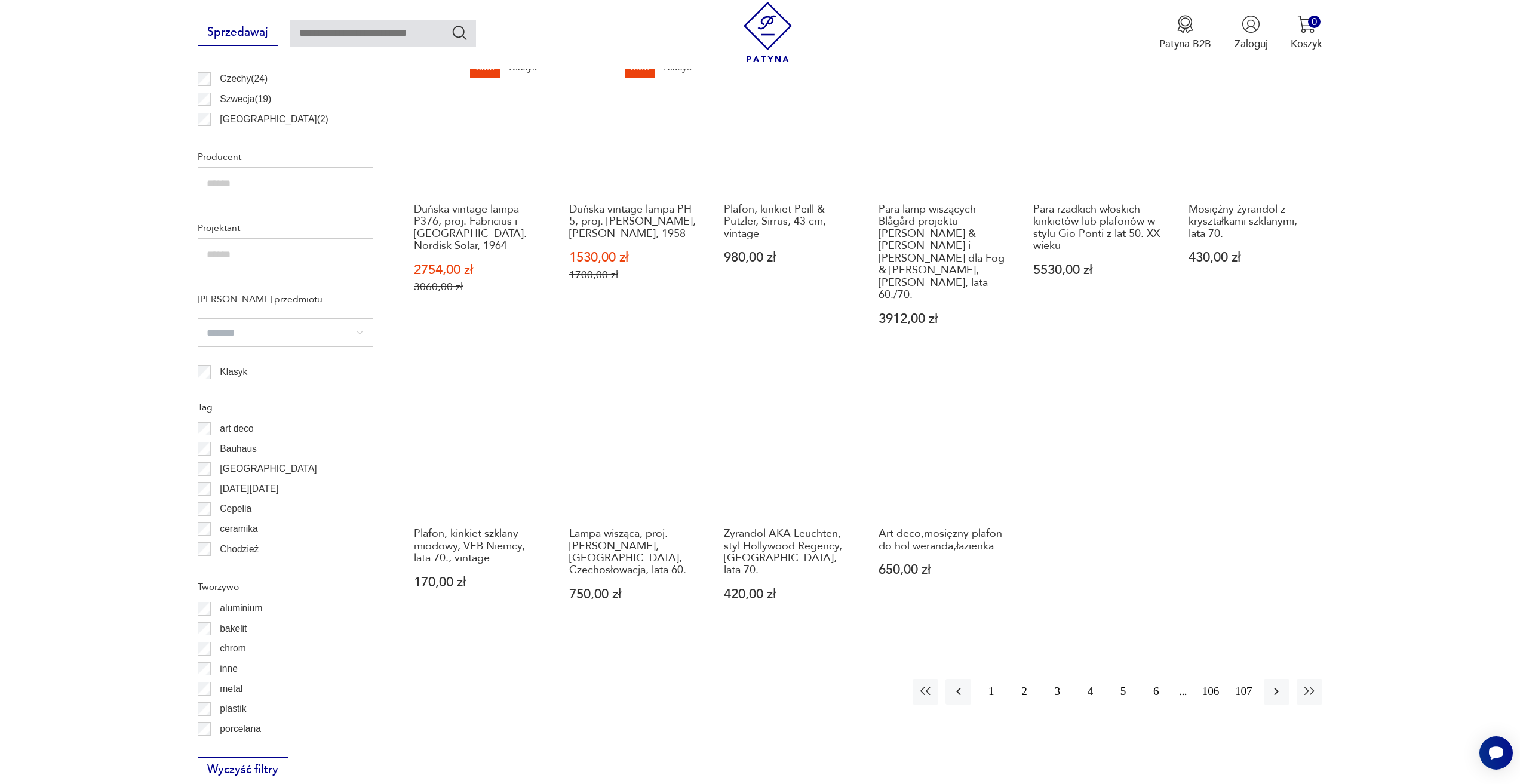
scroll to position [832, 0]
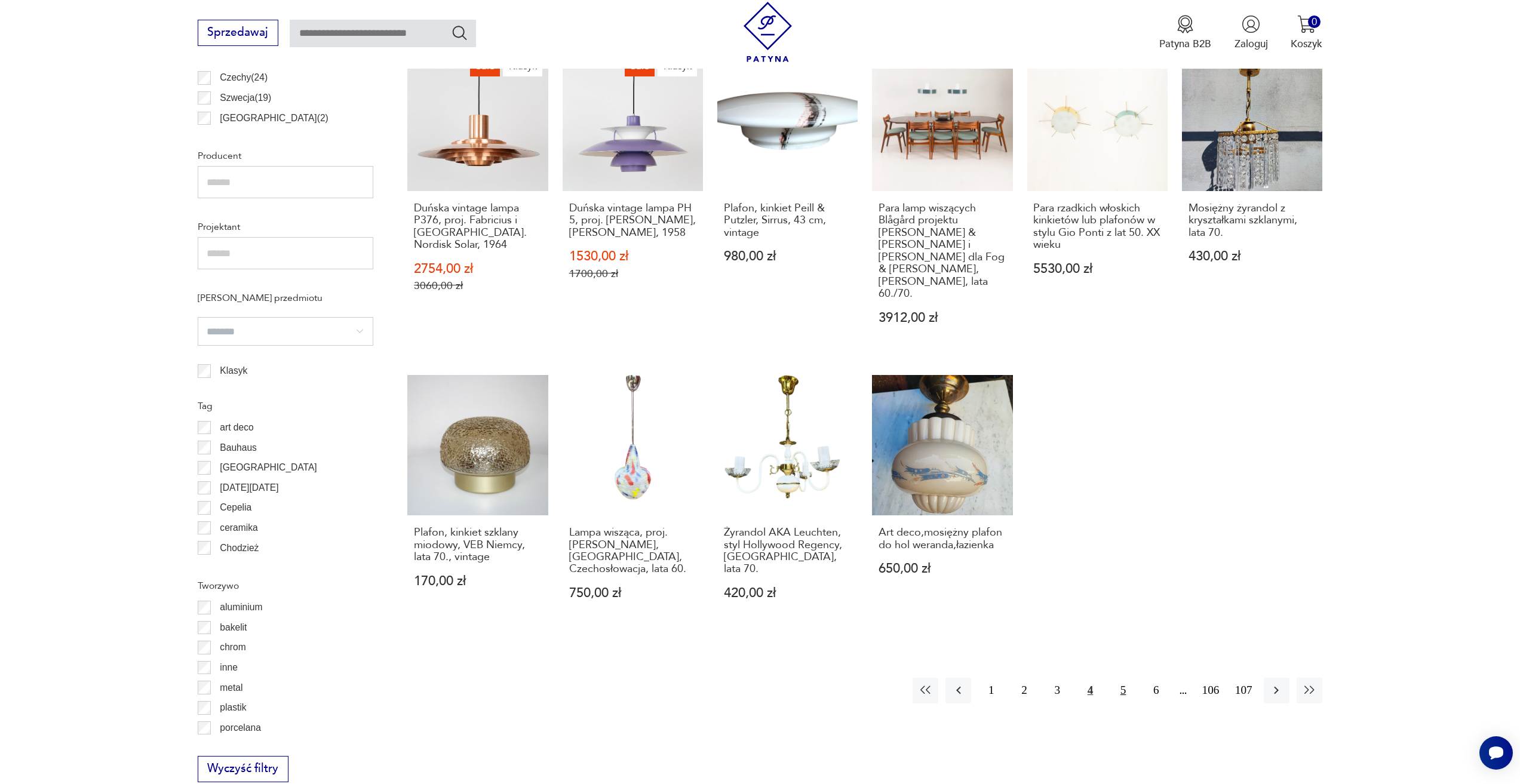
click at [1116, 677] on button "5" at bounding box center [1123, 690] width 26 height 26
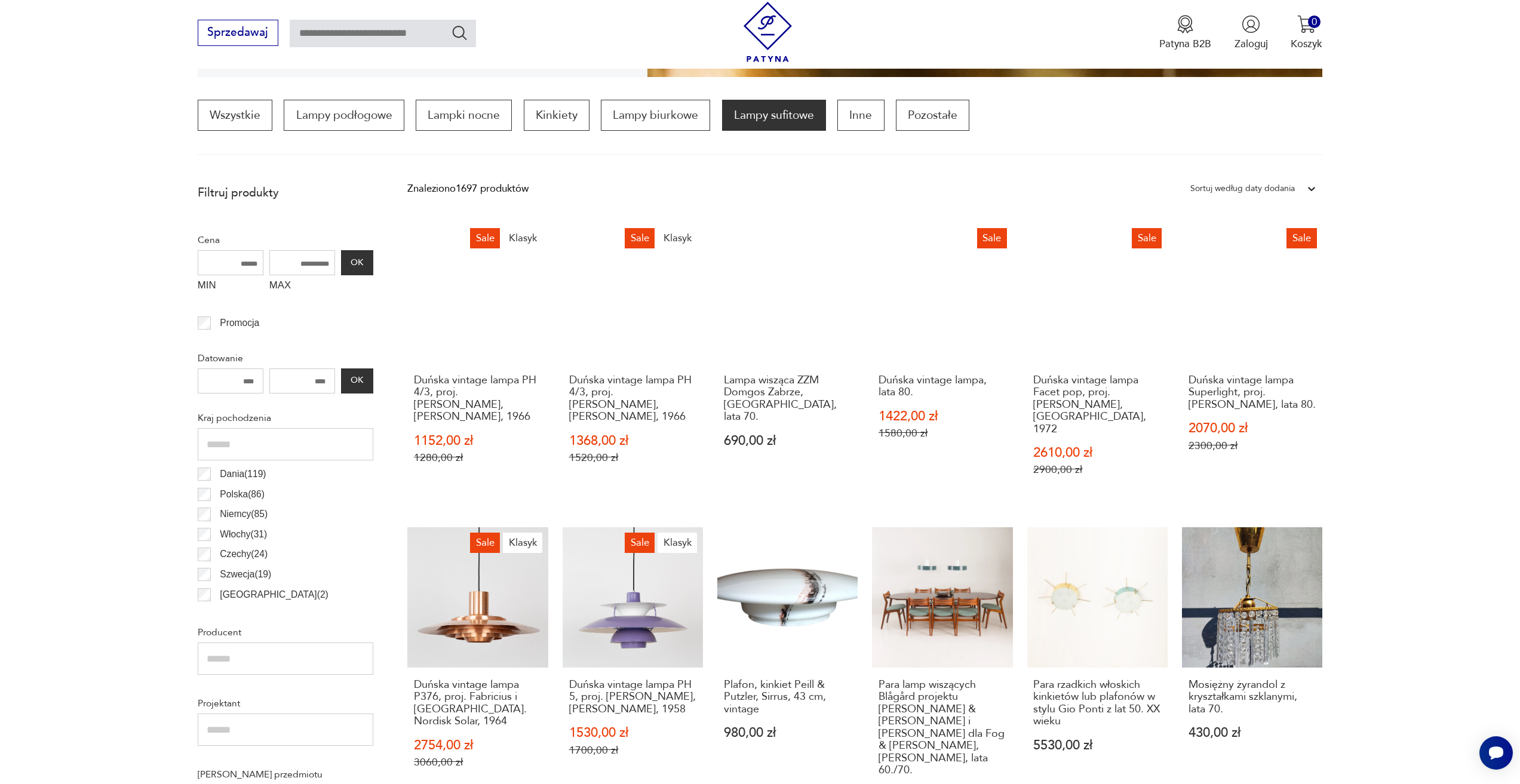
scroll to position [355, 0]
